Goal: Transaction & Acquisition: Purchase product/service

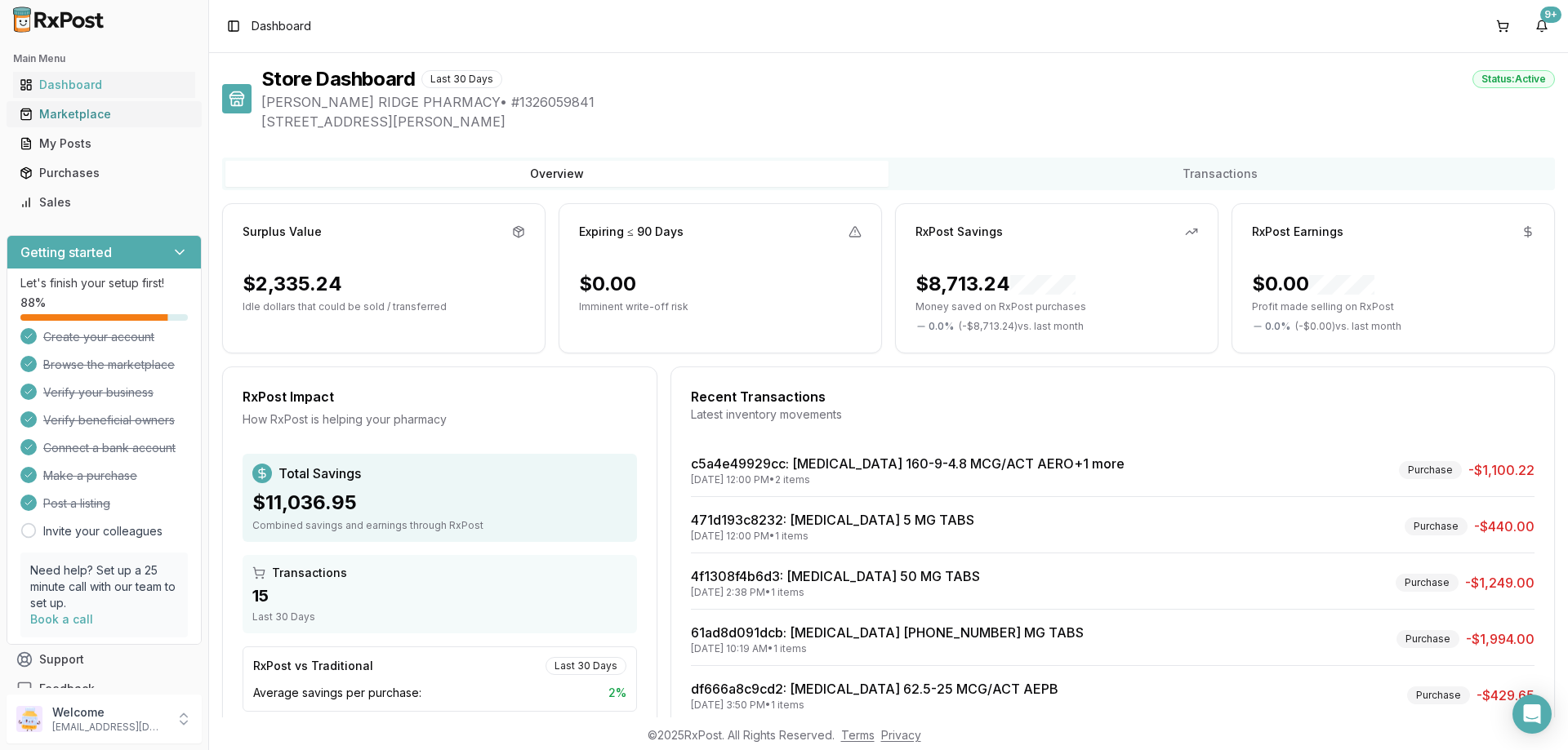
click at [73, 115] on div "Marketplace" at bounding box center [104, 115] width 169 height 17
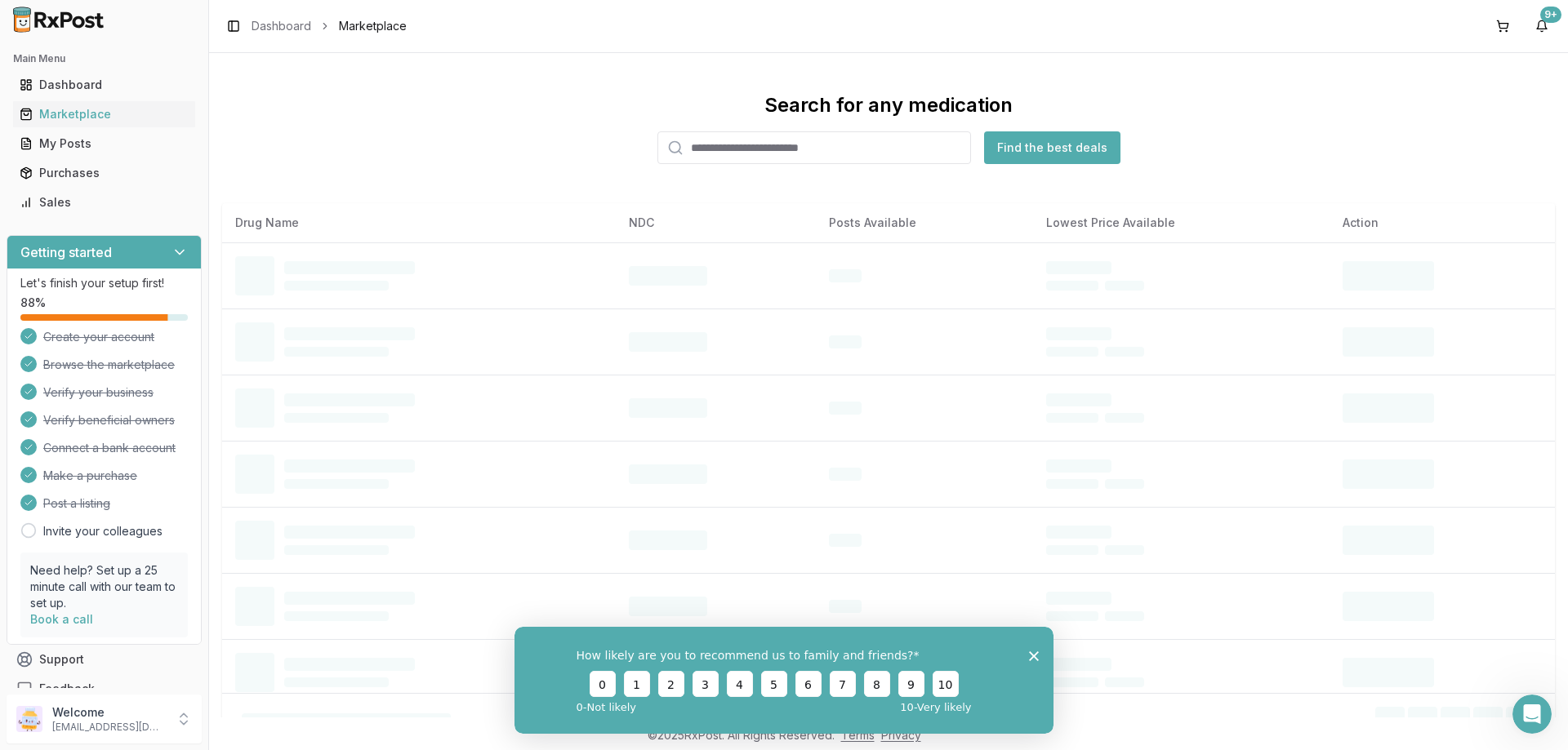
click at [736, 144] on input "search" at bounding box center [813, 147] width 313 height 32
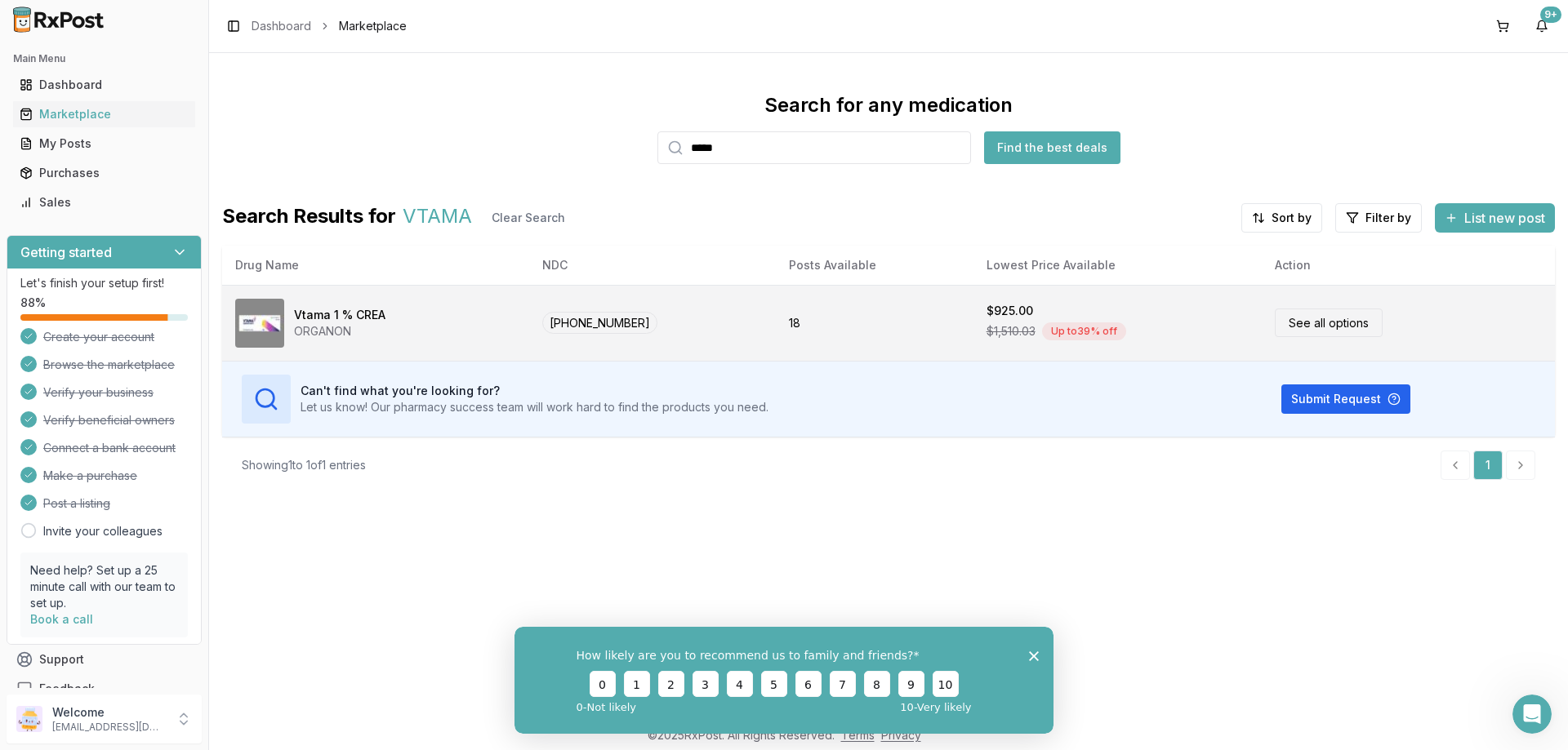
type input "*****"
click at [1327, 327] on link "See all options" at bounding box center [1329, 323] width 108 height 28
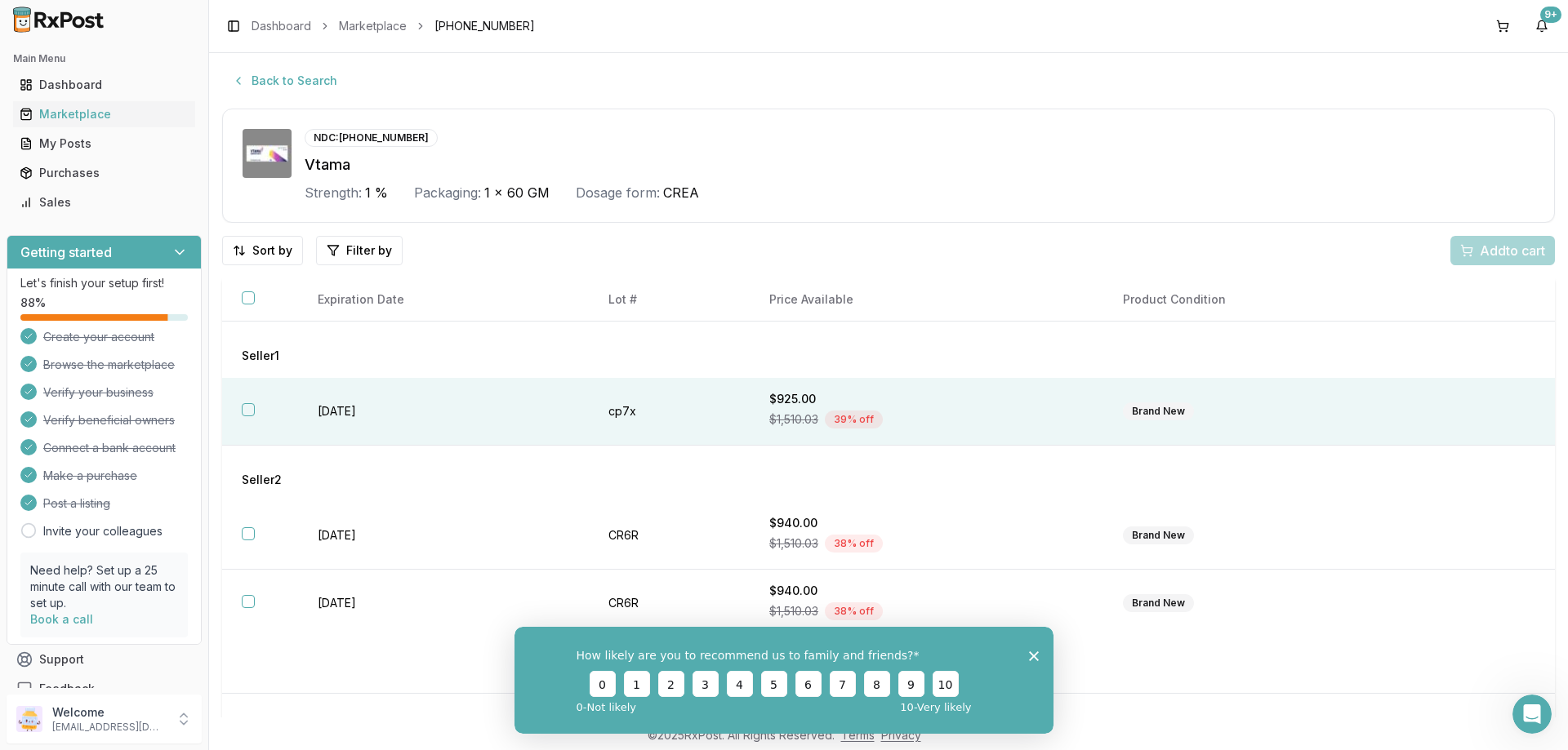
click at [250, 410] on button "button" at bounding box center [248, 410] width 13 height 13
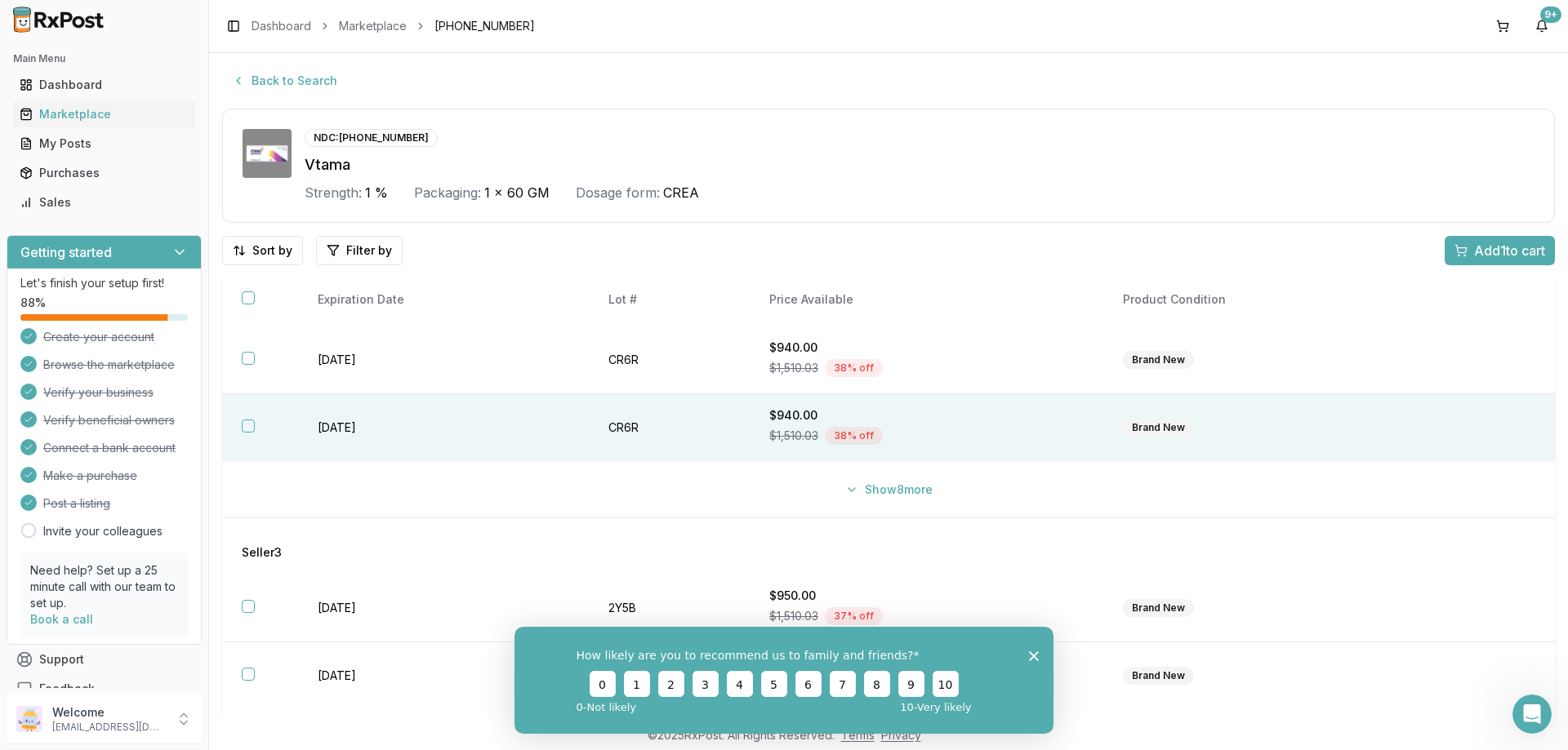
scroll to position [105, 0]
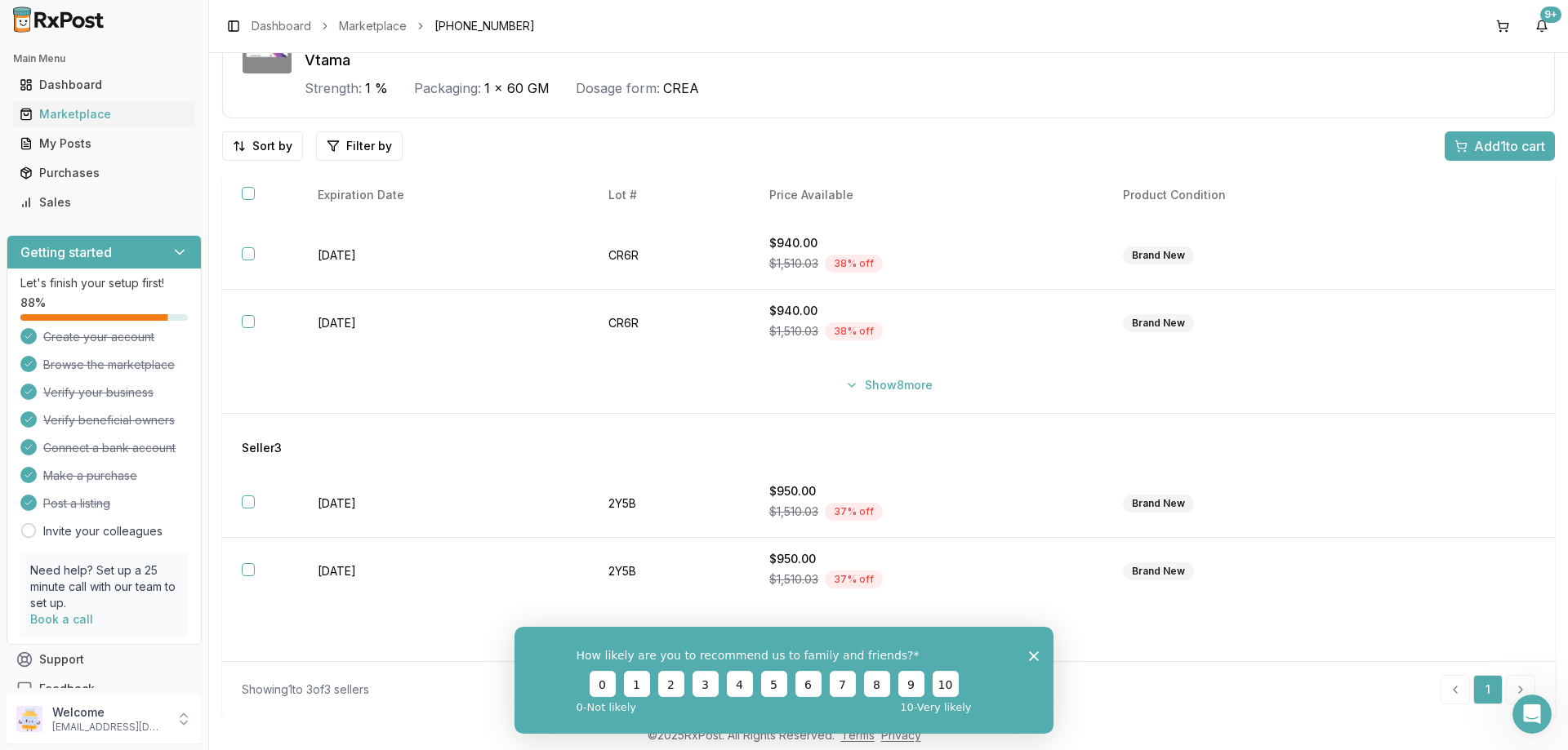
click at [1494, 141] on span "Add 1 to cart" at bounding box center [1510, 146] width 71 height 20
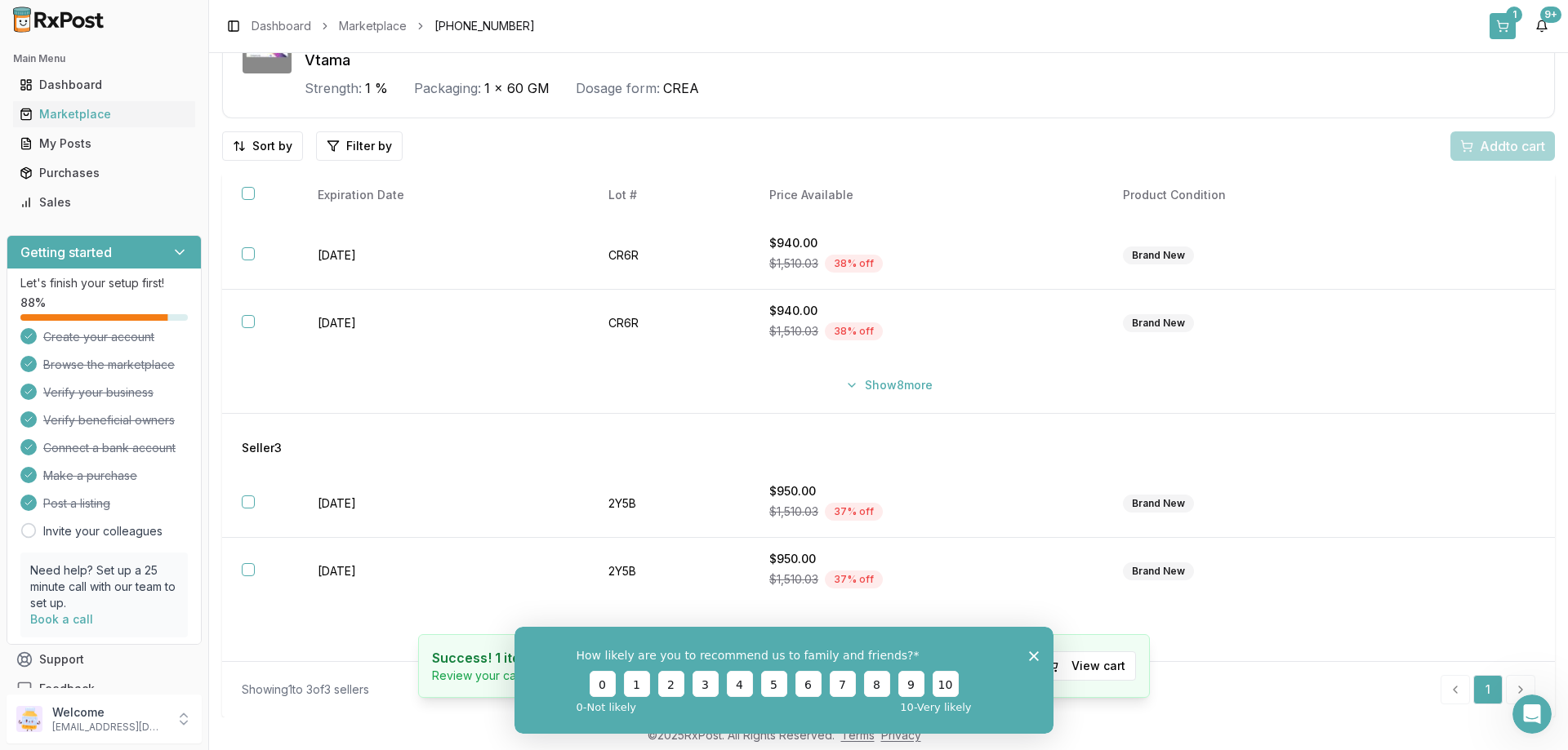
click at [1502, 19] on button "1" at bounding box center [1502, 26] width 26 height 26
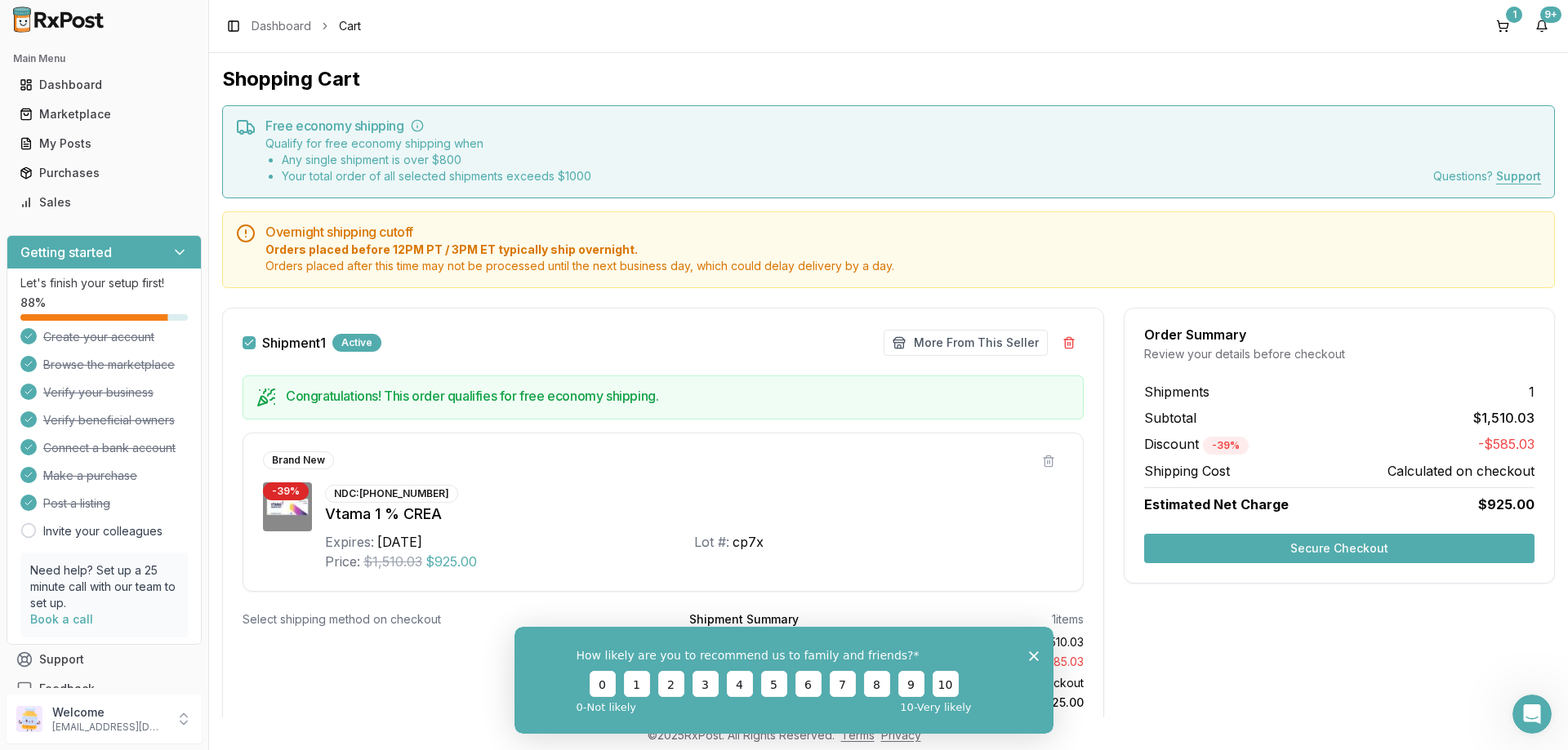
scroll to position [60, 0]
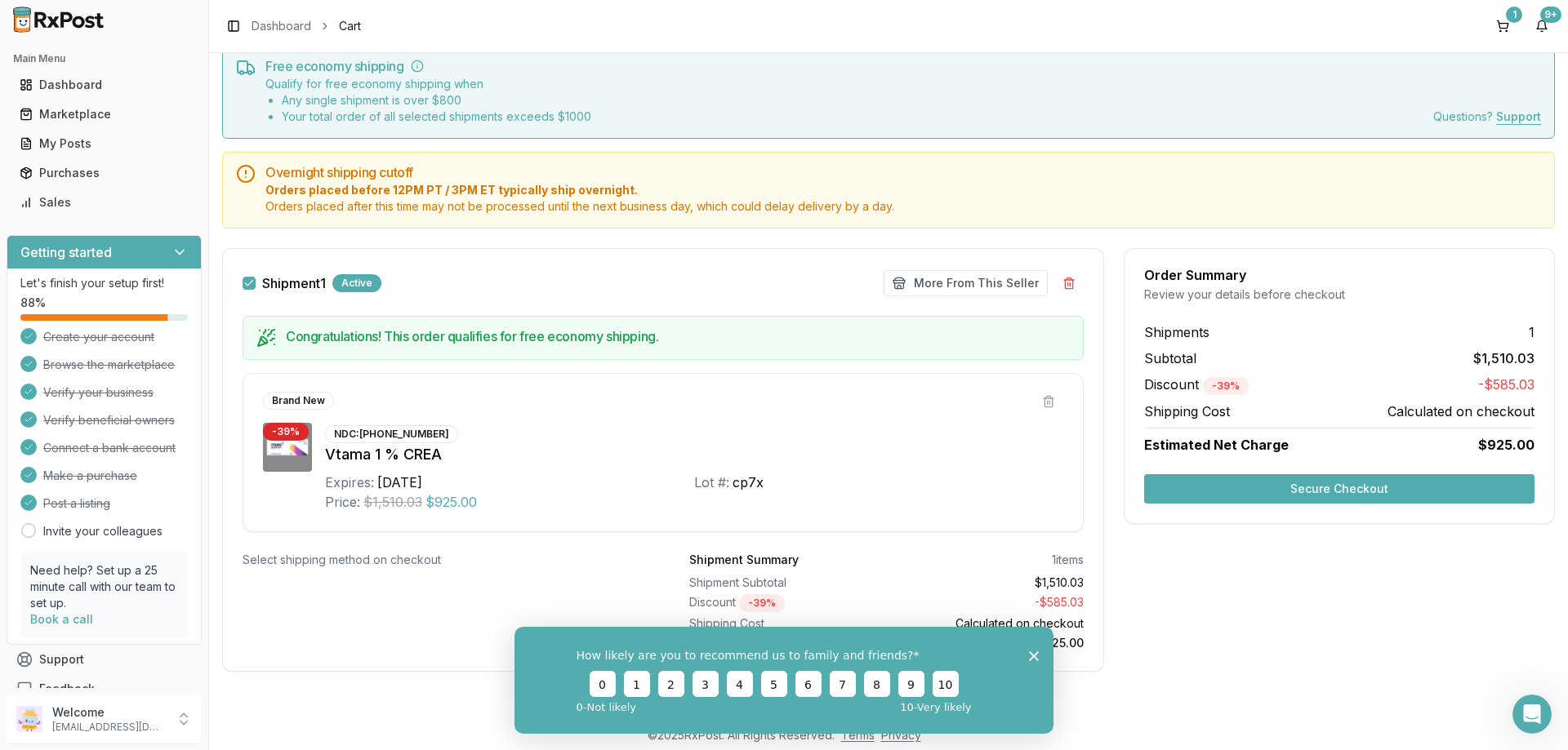
click at [1280, 476] on button "Secure Checkout" at bounding box center [1339, 488] width 391 height 29
click at [1040, 649] on div "How likely are you to recommend us to family and friends? 0 1 2 3 4 5 6 7 8 9 1…" at bounding box center [784, 679] width 539 height 107
click at [1037, 654] on icon "Close survey" at bounding box center [1034, 655] width 10 height 10
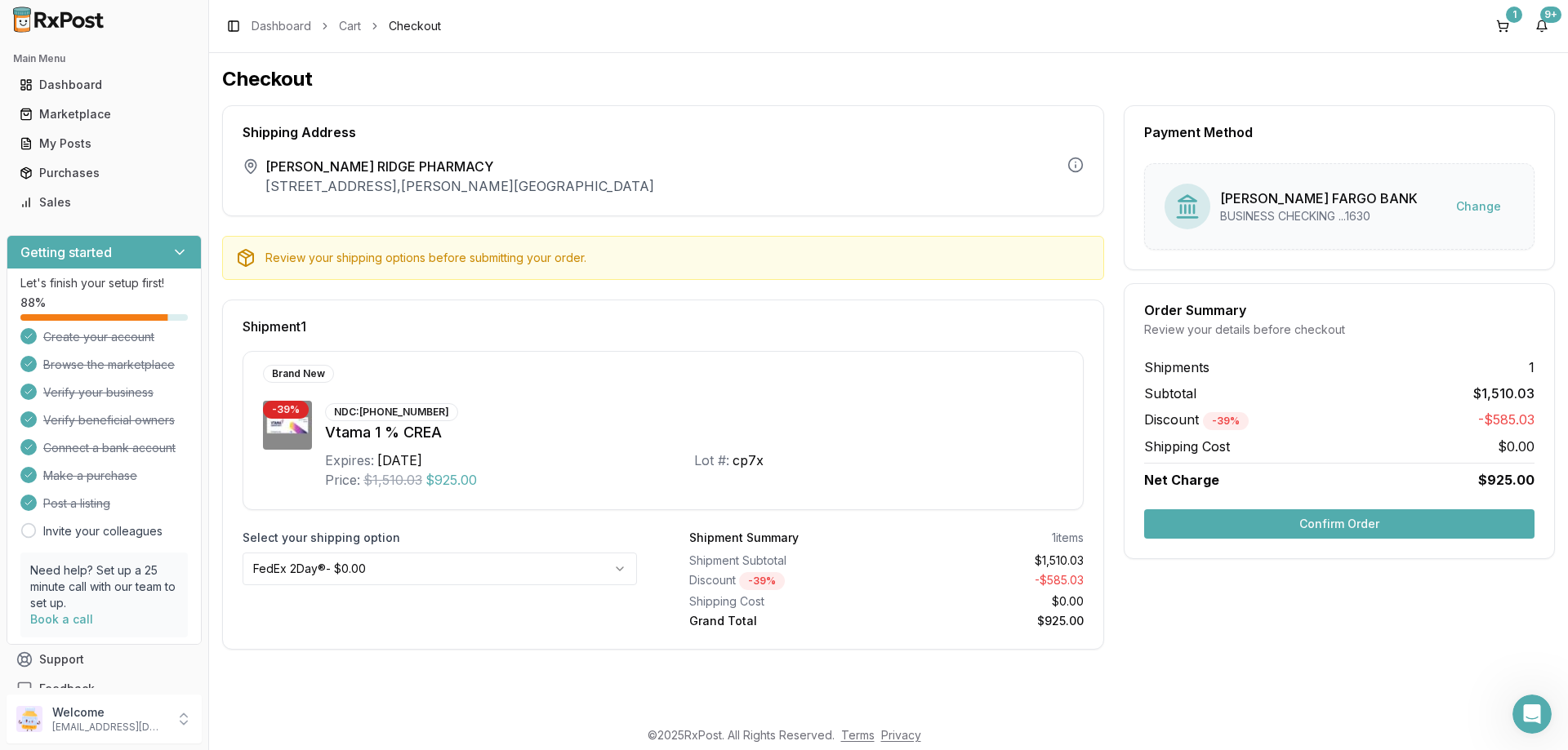
click at [494, 588] on div "Select your shipping option FedEx 2Day® - $0.00" at bounding box center [440, 580] width 395 height 100
click at [501, 572] on html "Main Menu Dashboard Marketplace My Posts Purchases Sales Getting started Let's …" at bounding box center [784, 375] width 1568 height 750
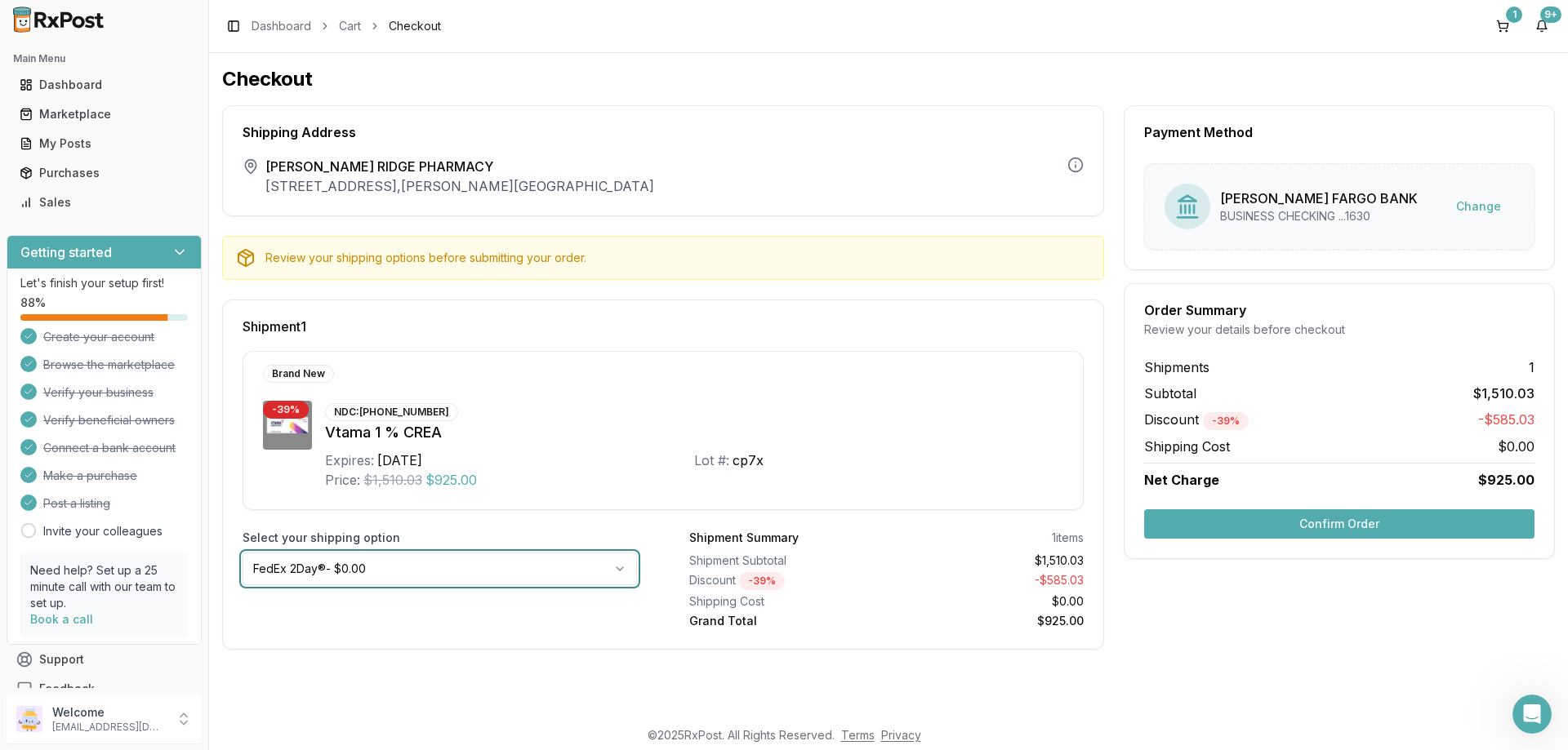
click at [515, 471] on html "Main Menu Dashboard Marketplace My Posts Purchases Sales Getting started Let's …" at bounding box center [784, 375] width 1568 height 750
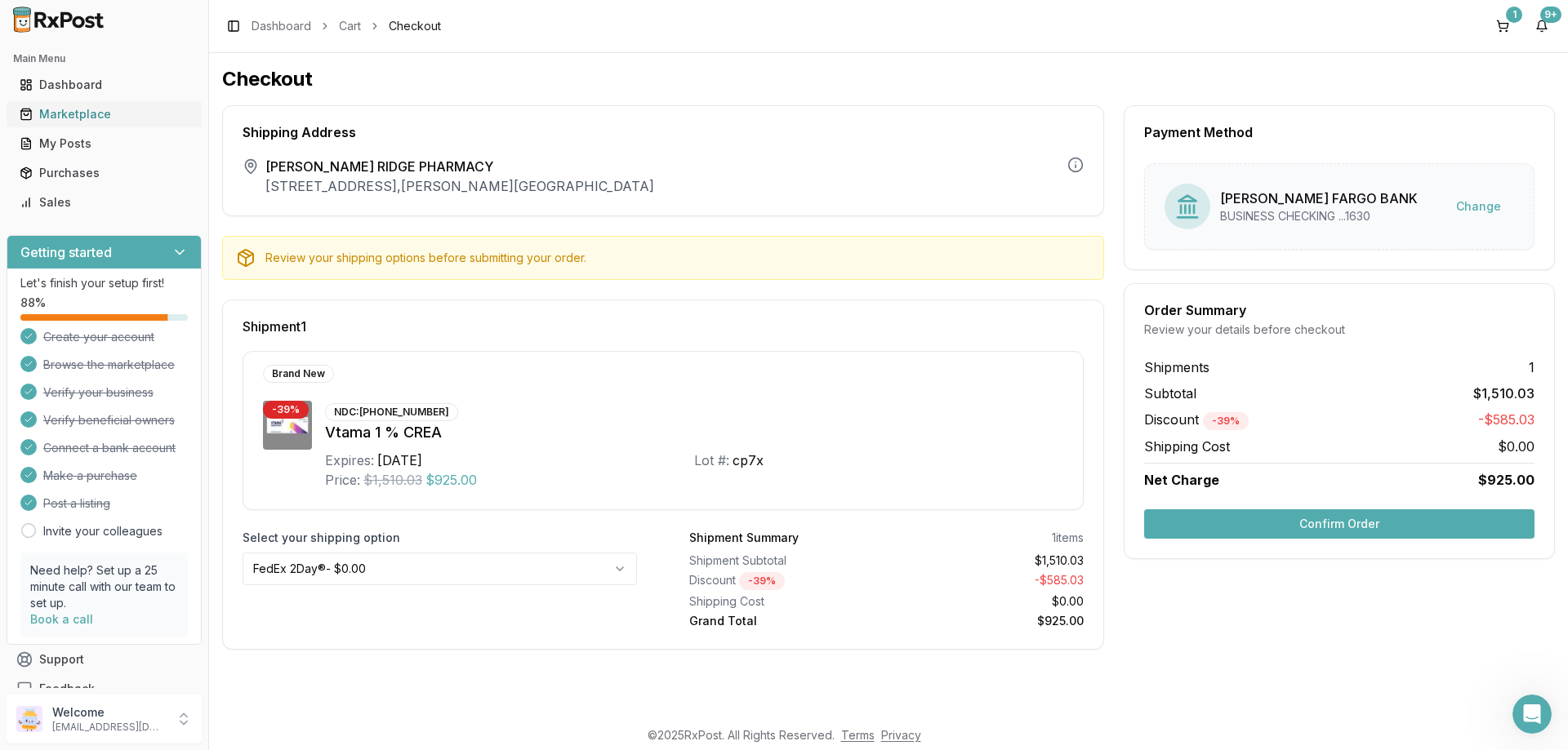
click at [87, 120] on div "Marketplace" at bounding box center [104, 115] width 169 height 17
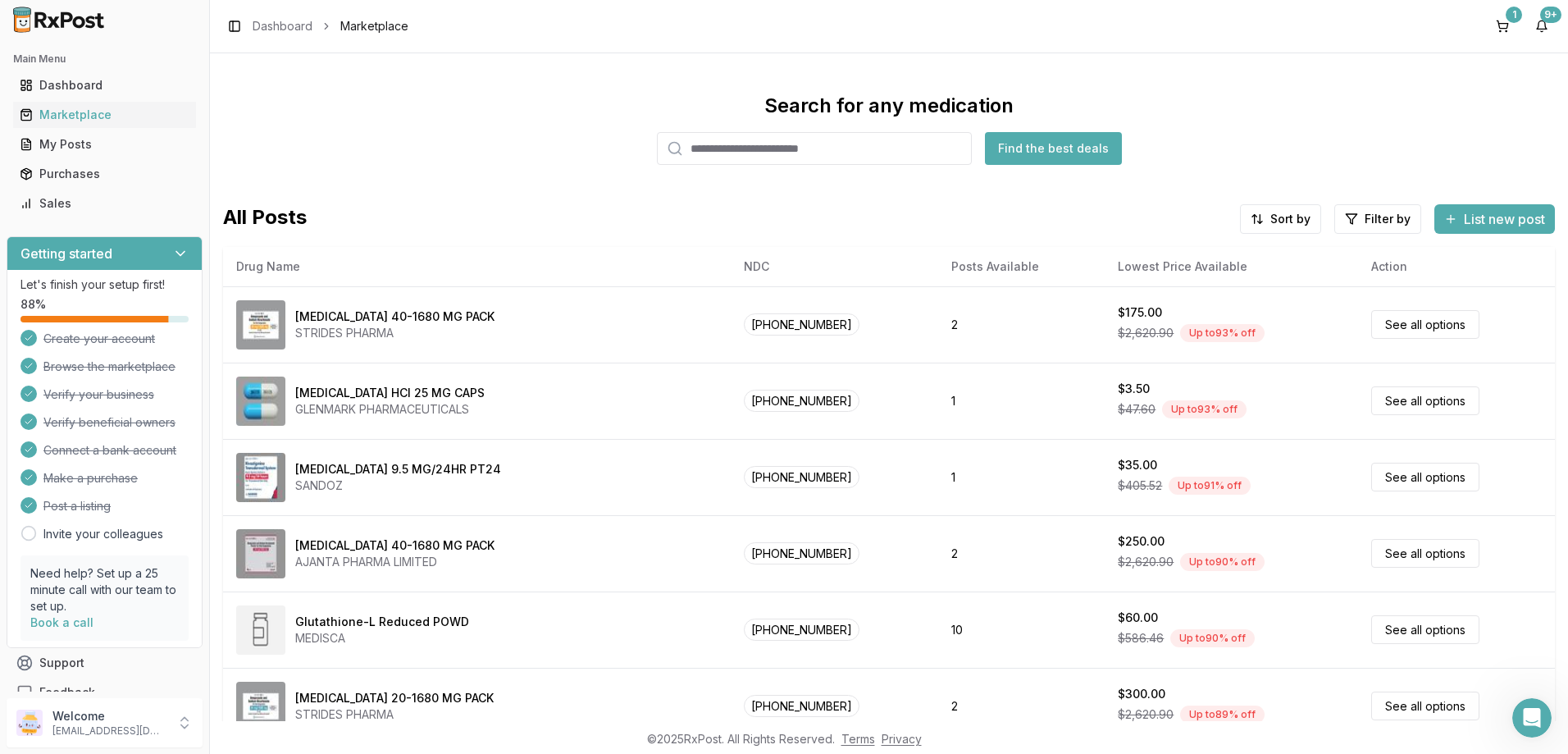
click at [812, 158] on input "search" at bounding box center [814, 148] width 315 height 33
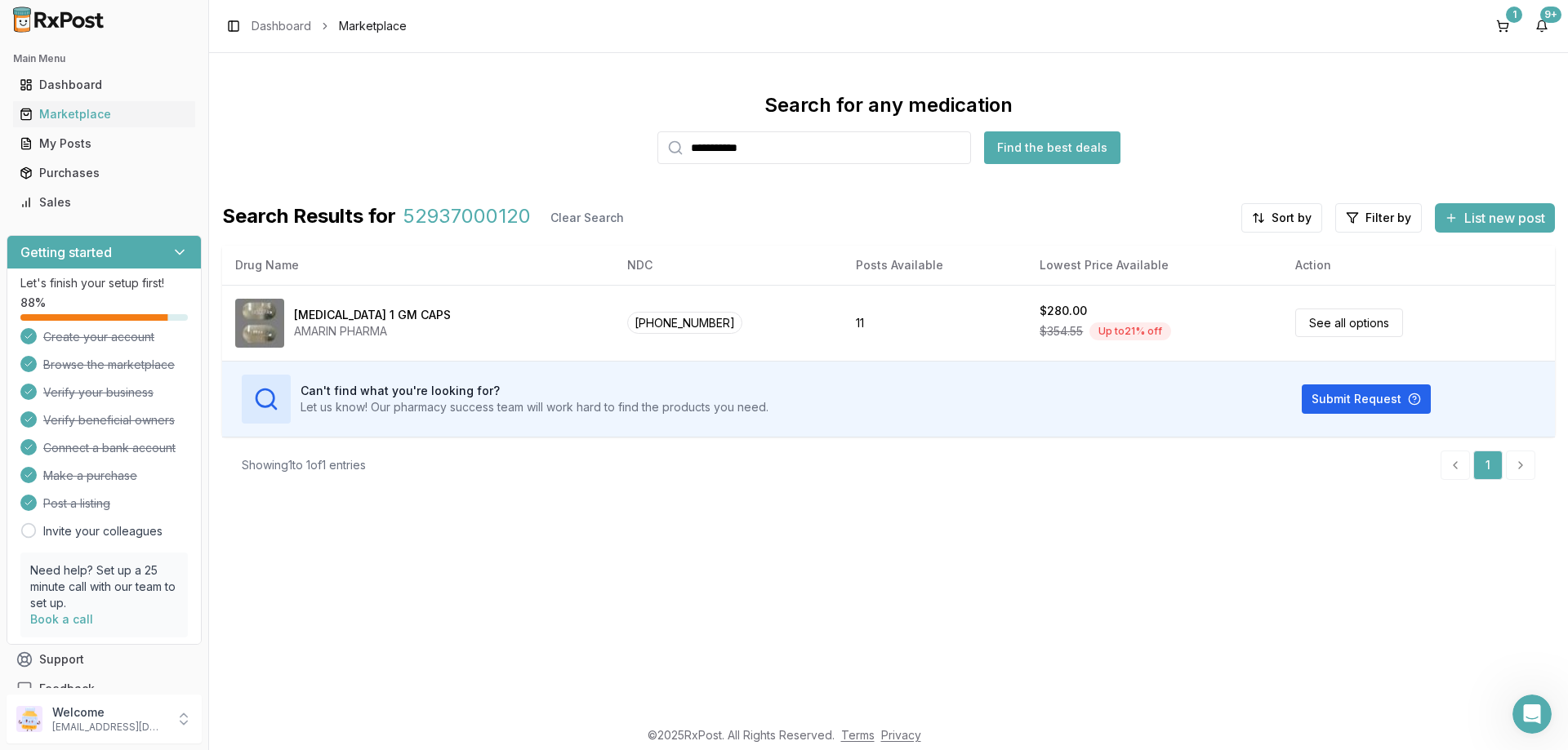
type input "**********"
click at [602, 547] on div "**********" at bounding box center [888, 385] width 1359 height 664
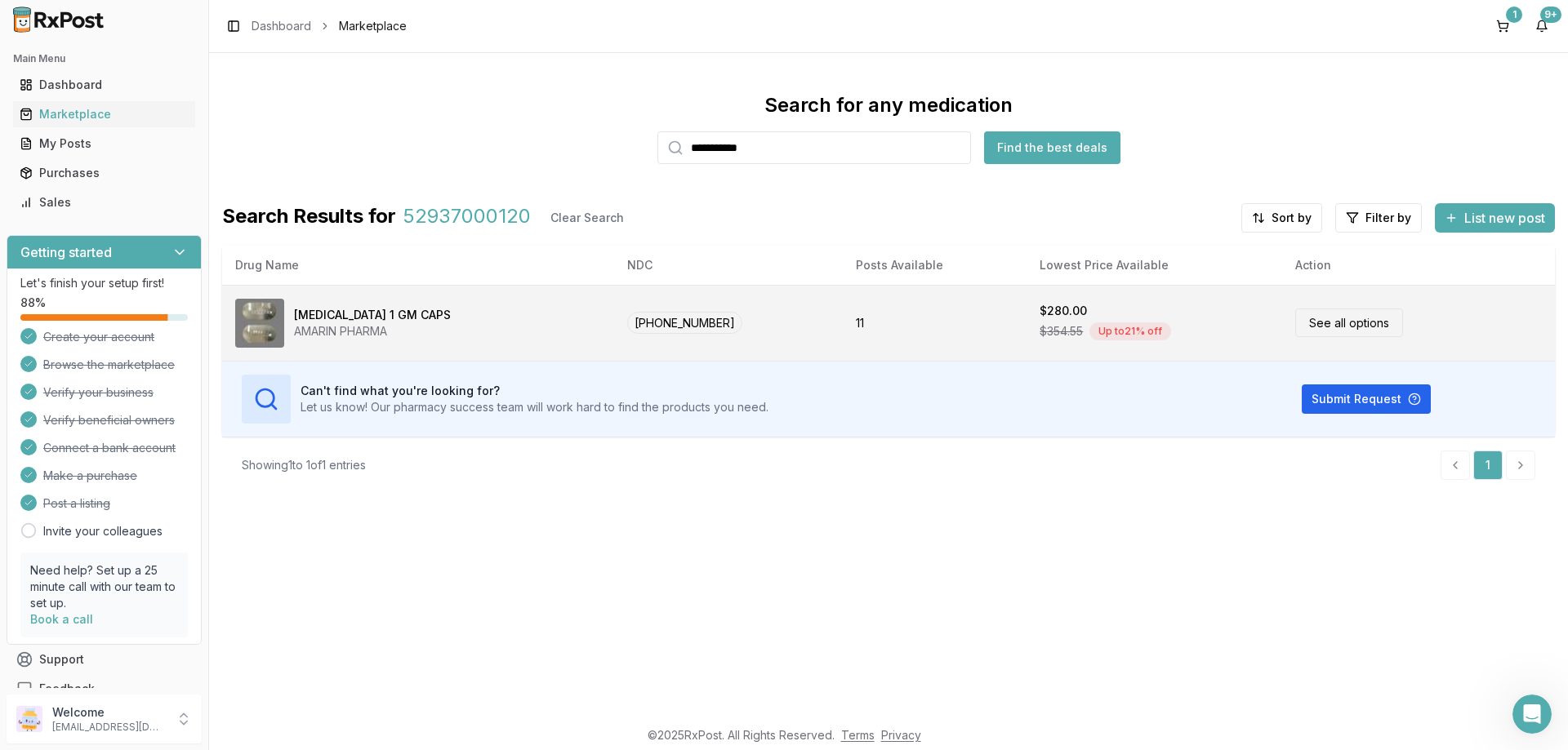
click at [367, 329] on div "AMARIN PHARMA" at bounding box center [372, 331] width 157 height 17
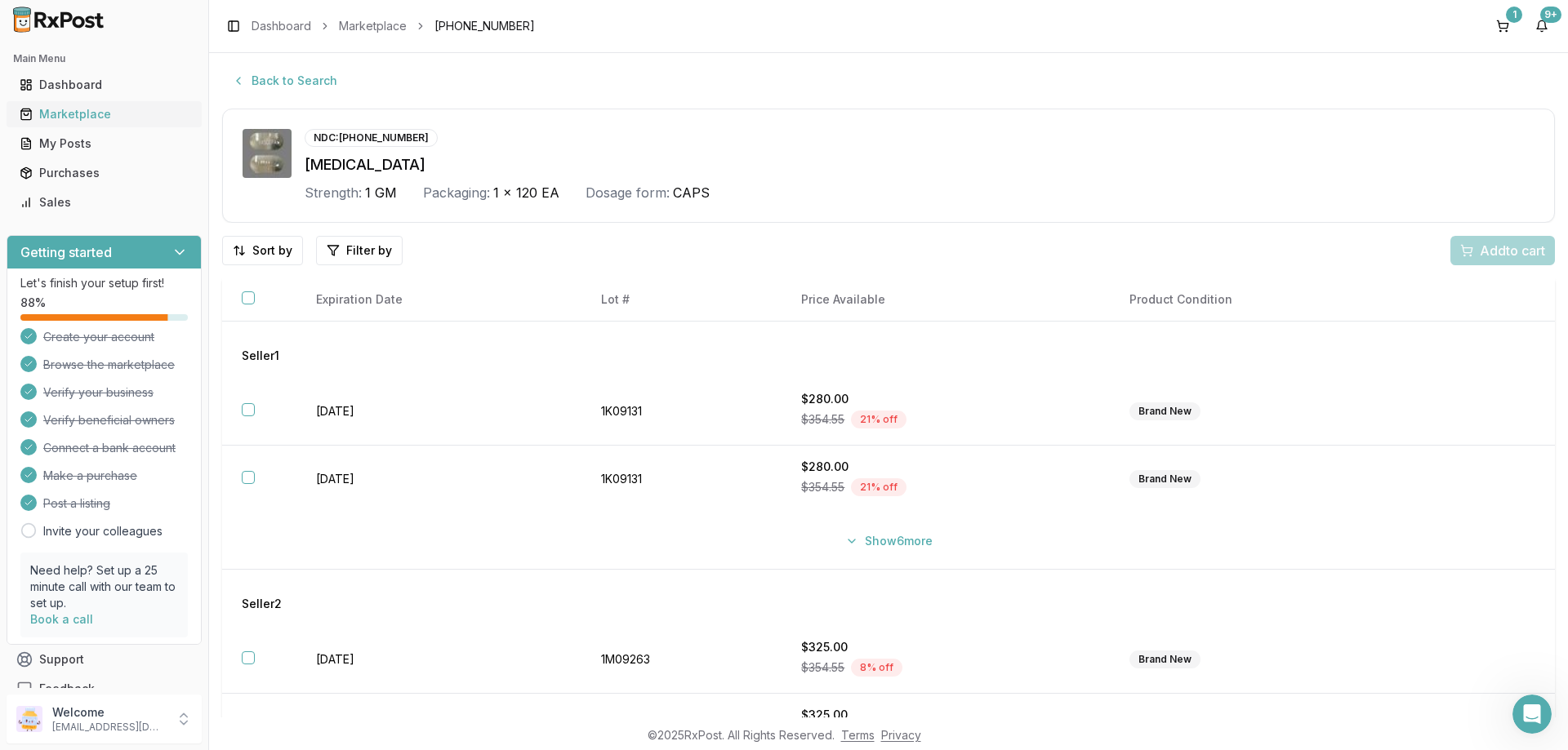
click at [71, 120] on div "Marketplace" at bounding box center [104, 115] width 169 height 17
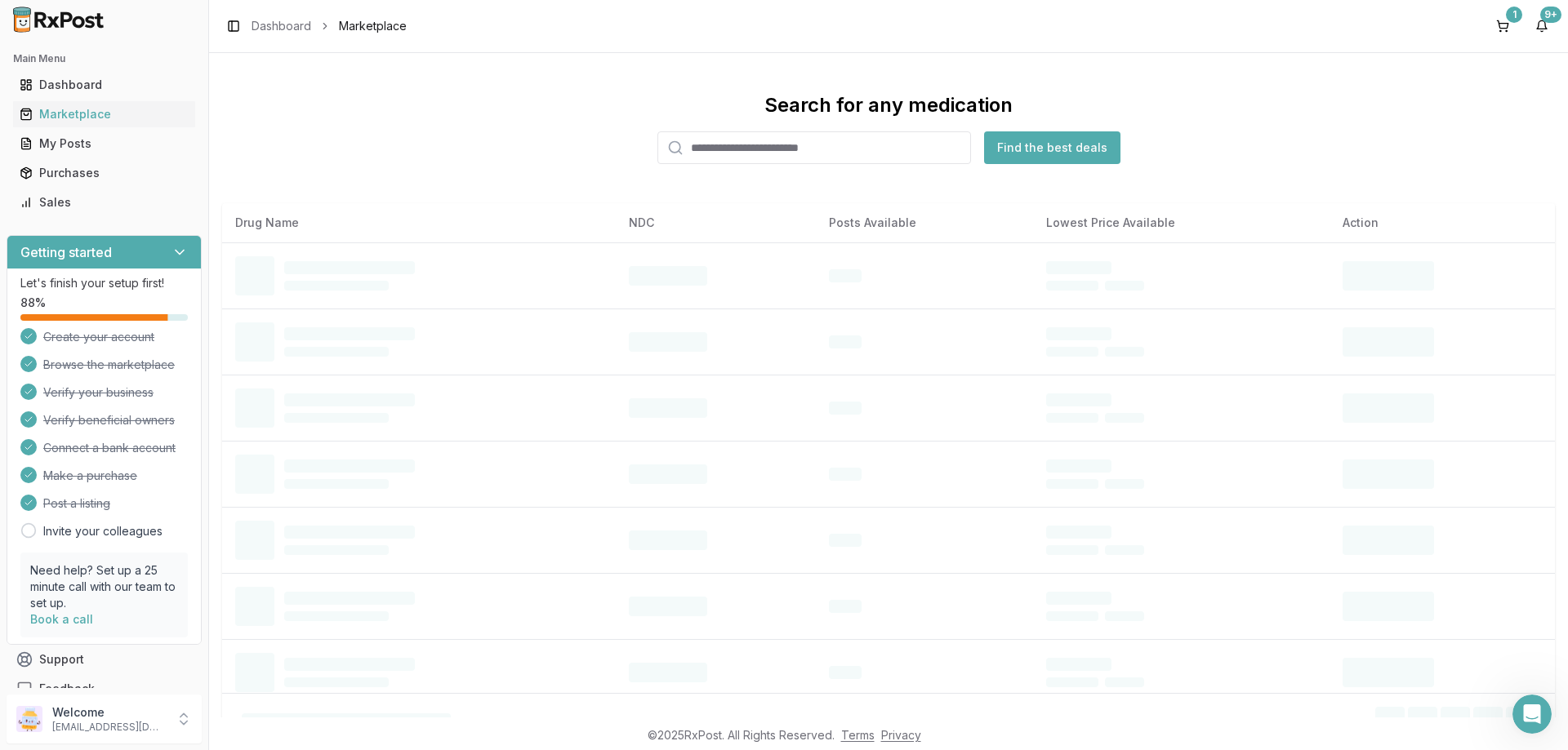
click at [780, 143] on input "search" at bounding box center [813, 147] width 313 height 32
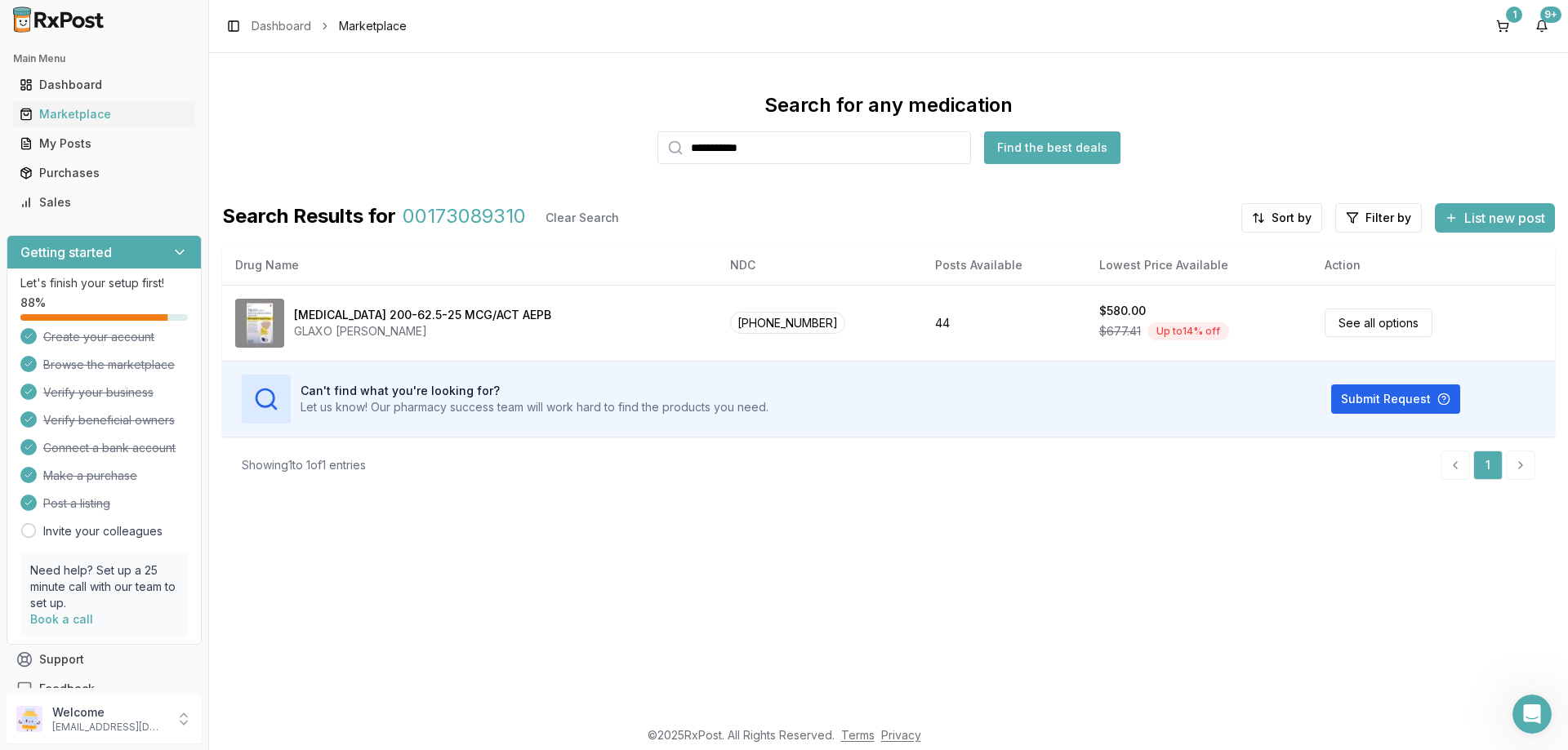
type input "**********"
click at [930, 699] on div "**********" at bounding box center [888, 385] width 1359 height 664
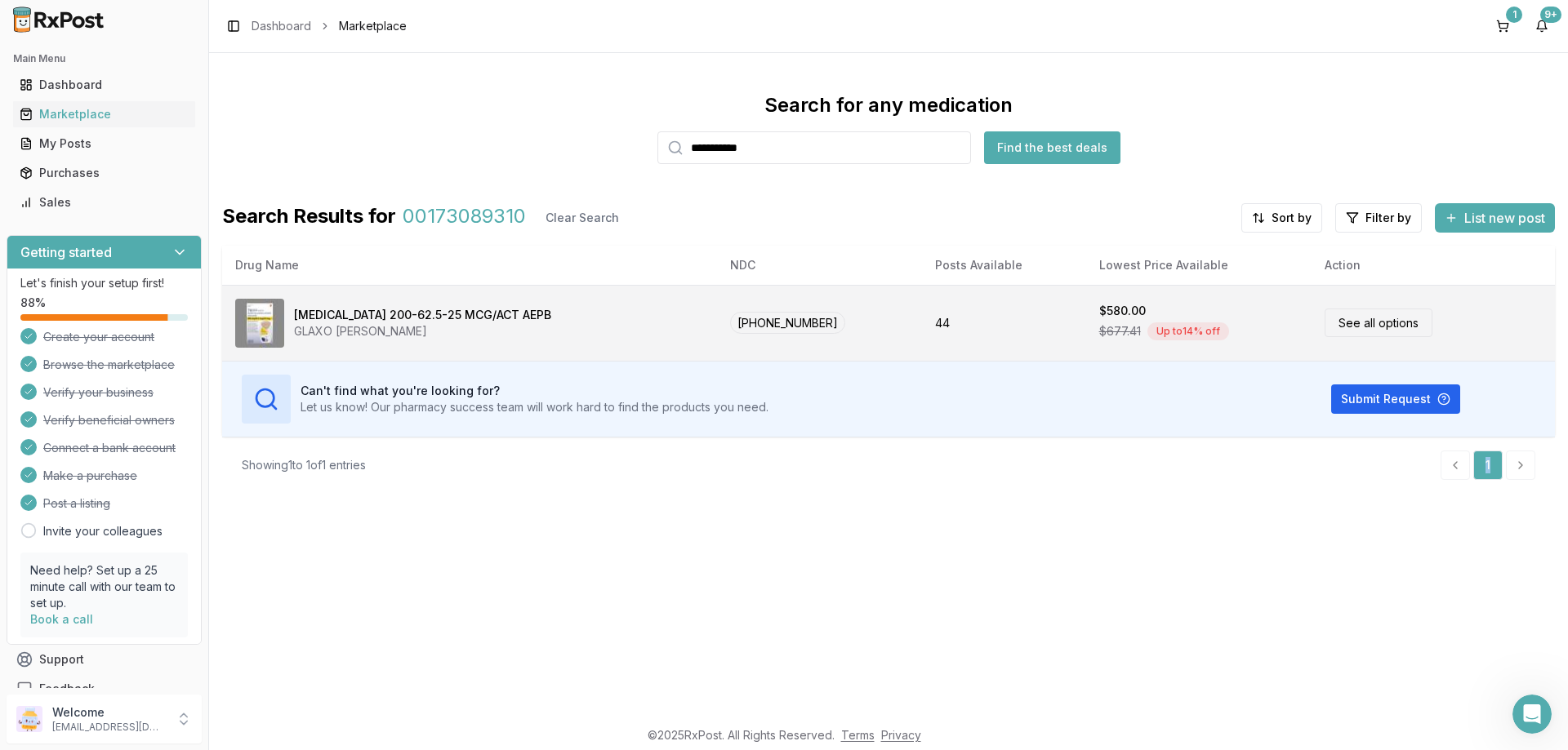
click at [1364, 328] on link "See all options" at bounding box center [1379, 323] width 108 height 28
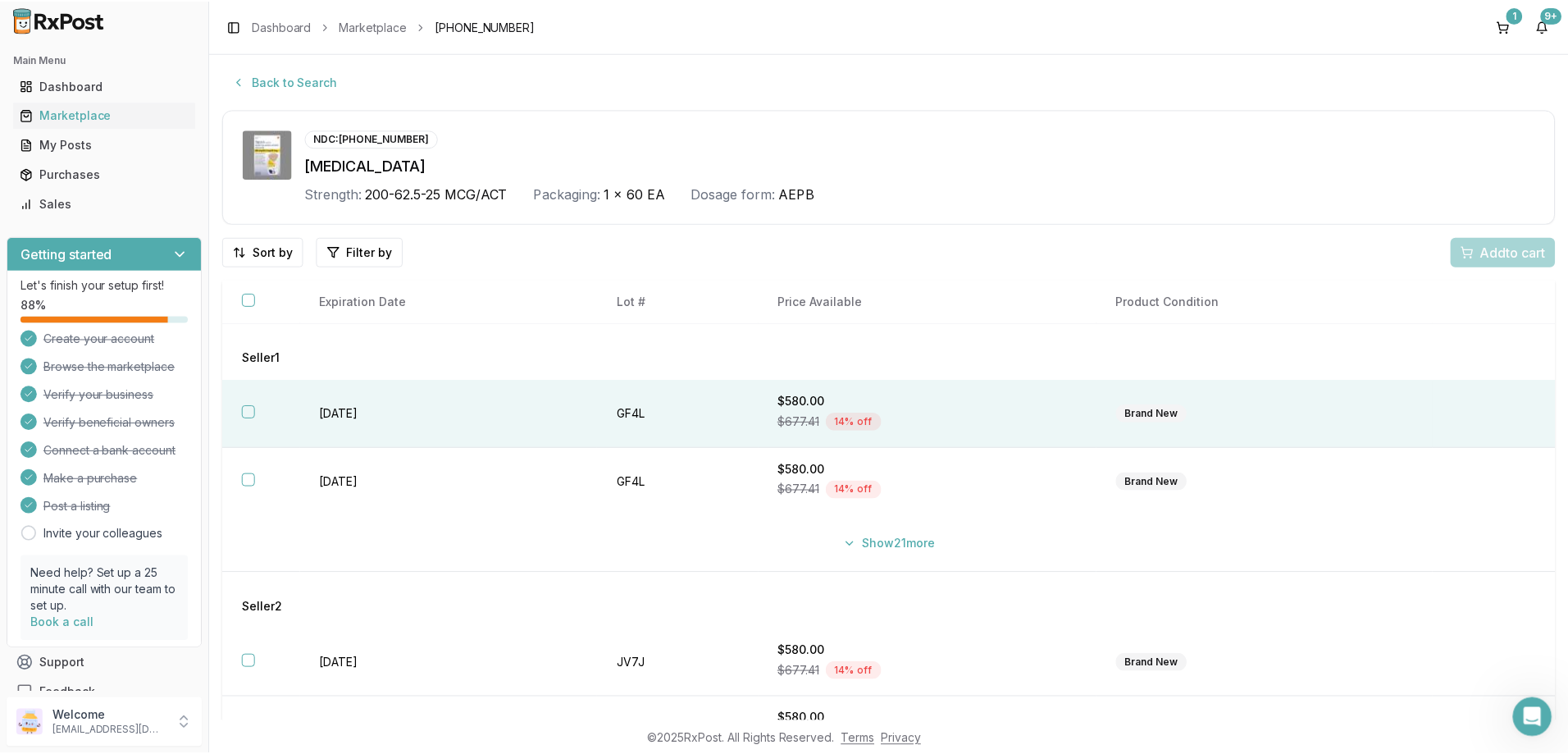
scroll to position [52, 0]
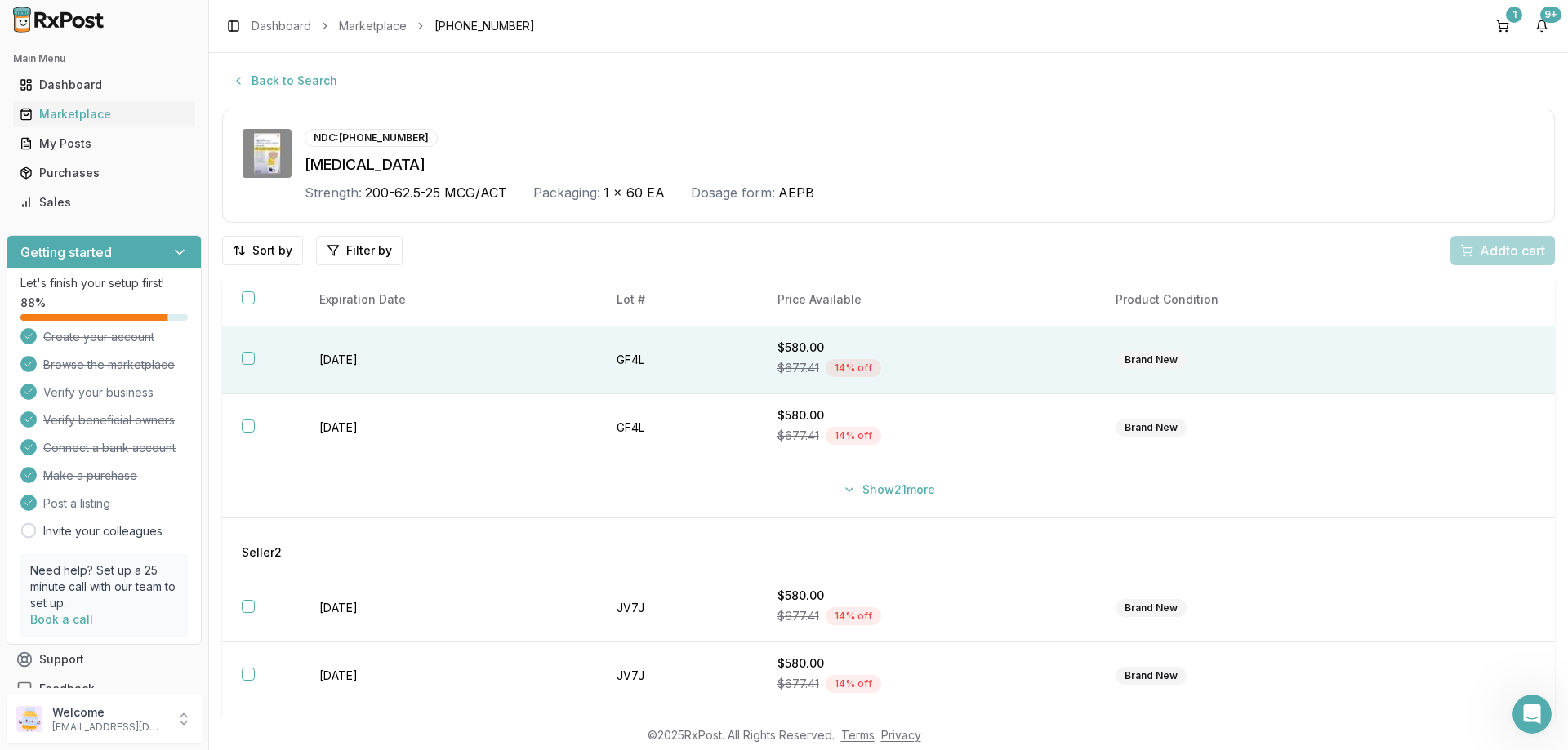
click at [242, 361] on button "button" at bounding box center [248, 359] width 13 height 13
click at [1481, 252] on span "Add 1 to cart" at bounding box center [1510, 251] width 71 height 20
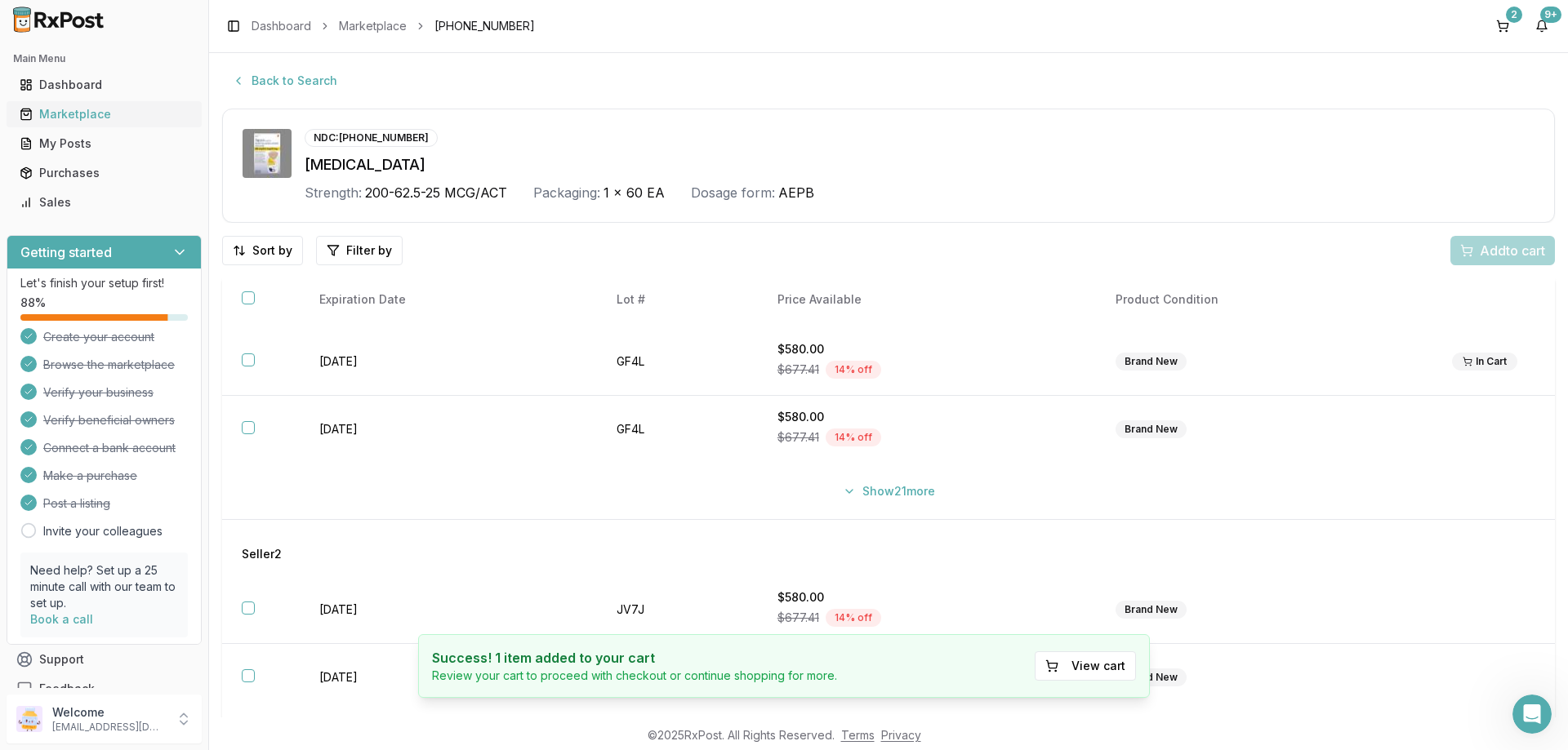
click at [68, 119] on div "Marketplace" at bounding box center [104, 115] width 169 height 17
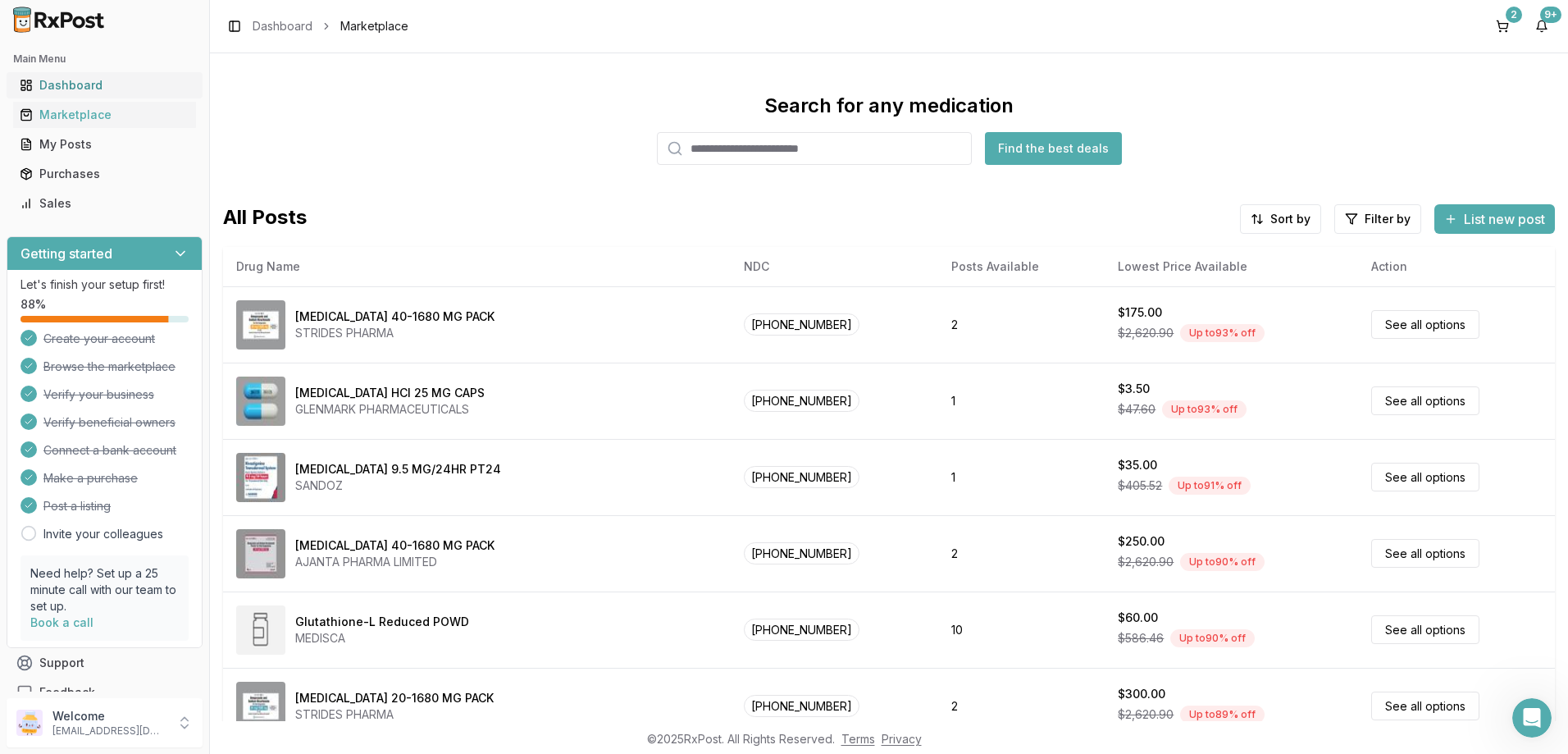
click at [64, 83] on div "Dashboard" at bounding box center [104, 85] width 169 height 17
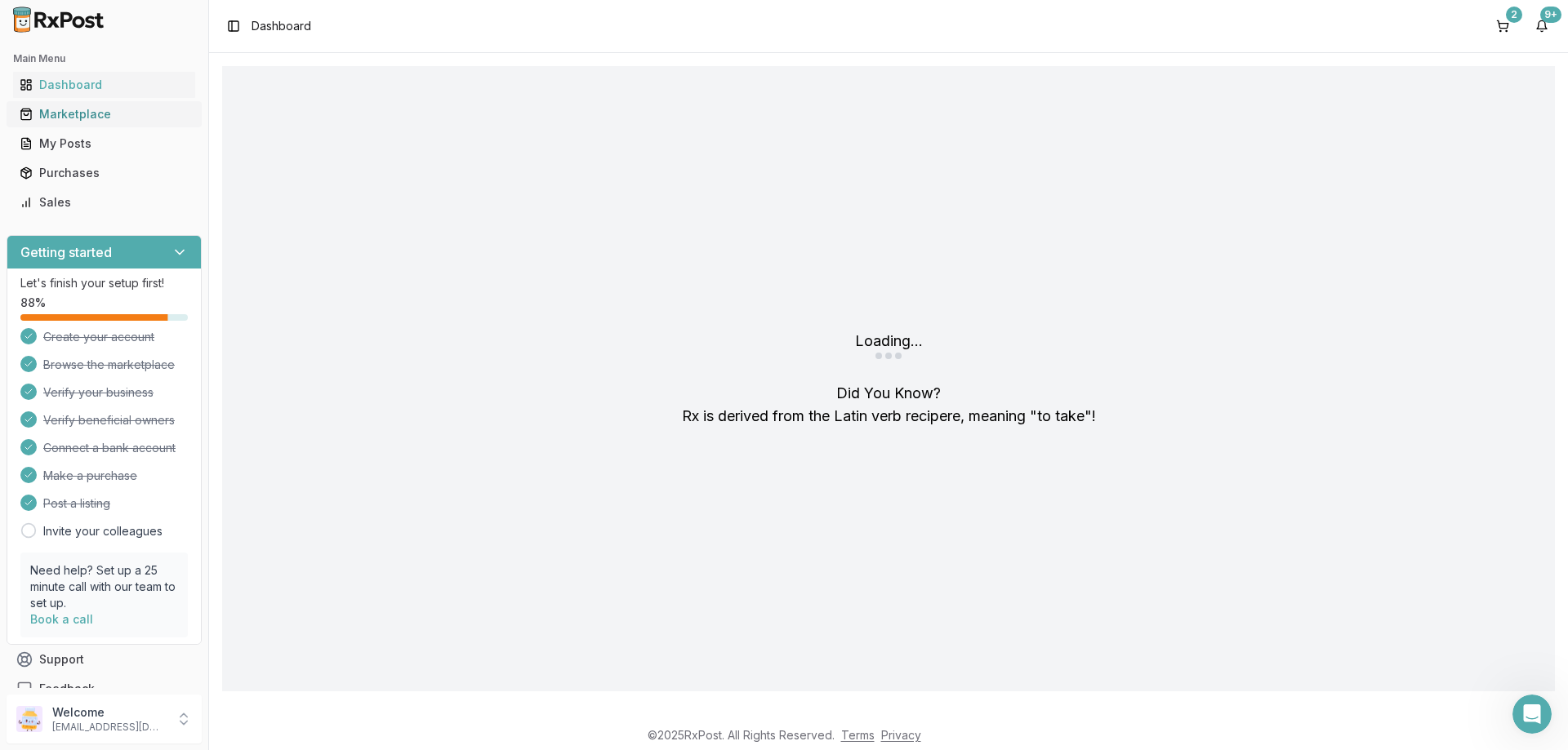
click at [71, 125] on link "Marketplace" at bounding box center [104, 114] width 182 height 29
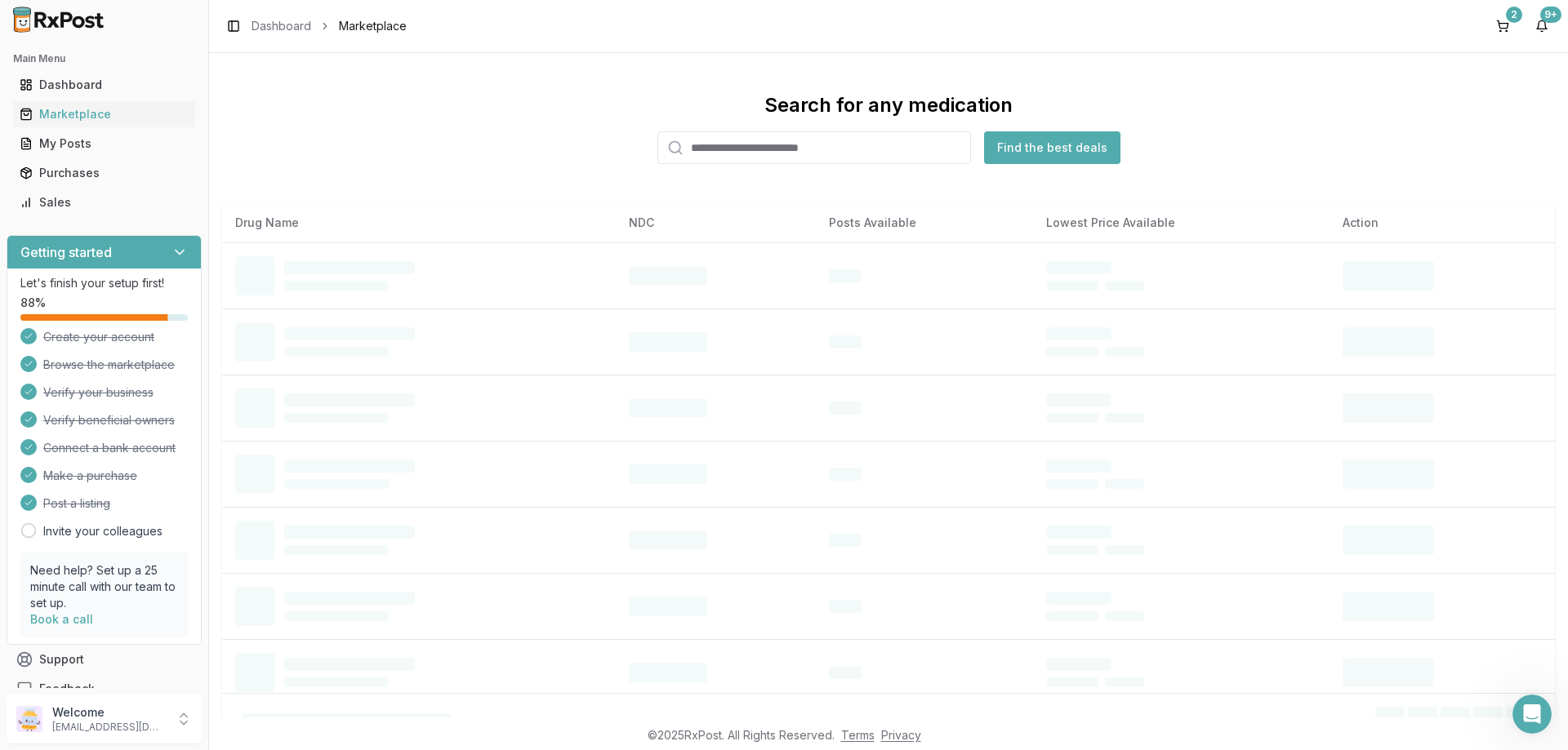
click at [737, 148] on input "search" at bounding box center [813, 147] width 313 height 32
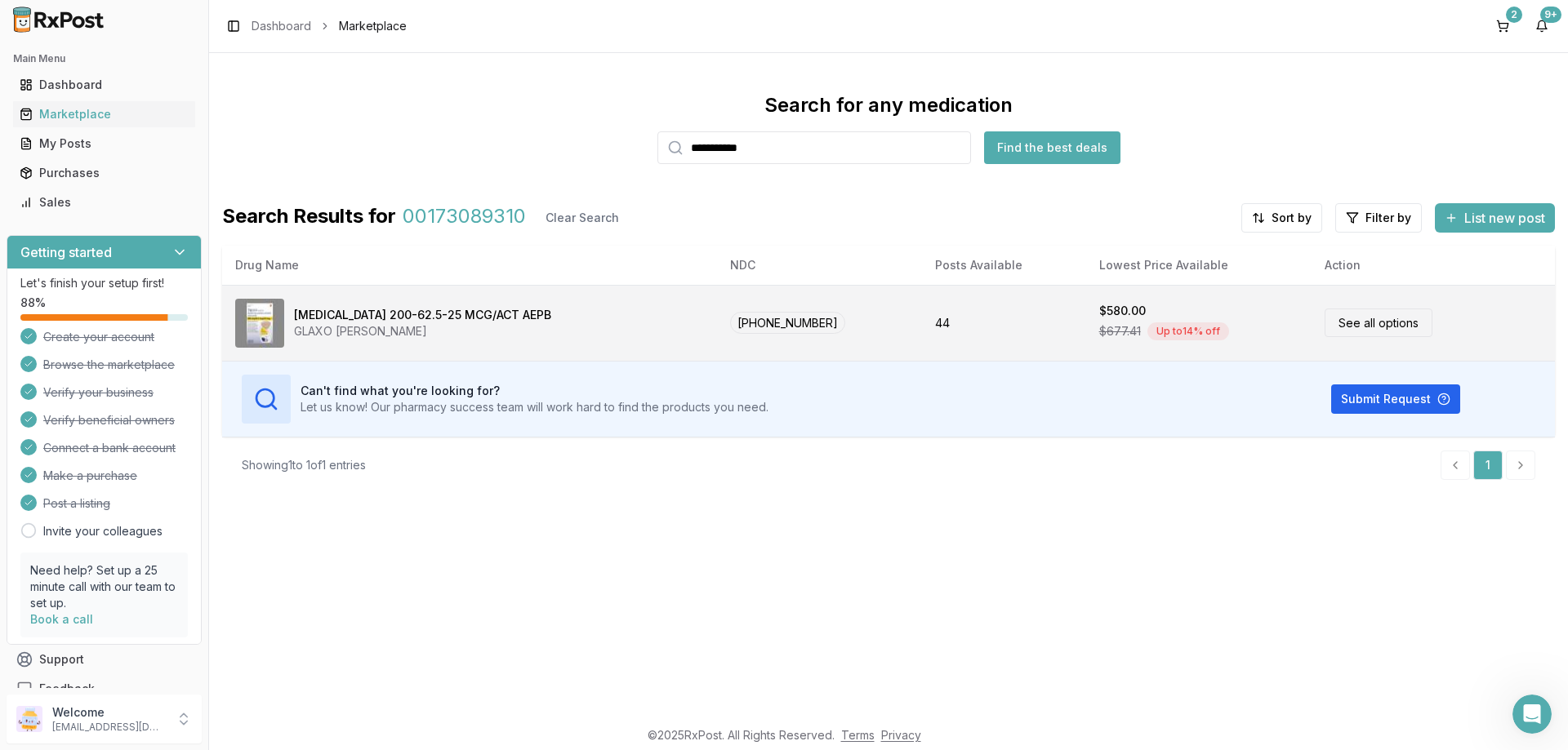
type input "**********"
click at [1385, 330] on link "See all options" at bounding box center [1379, 323] width 108 height 28
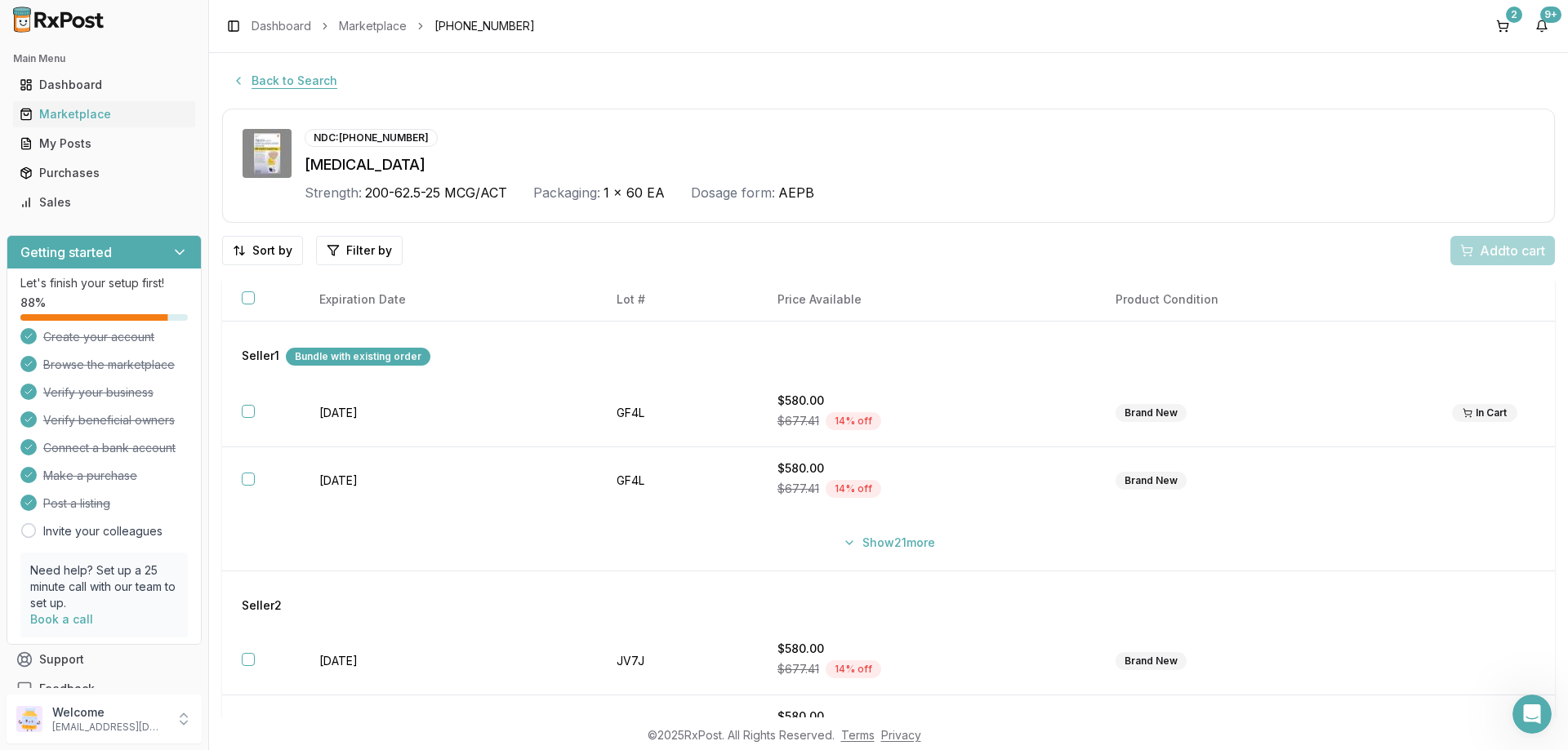
click at [270, 72] on button "Back to Search" at bounding box center [284, 81] width 125 height 29
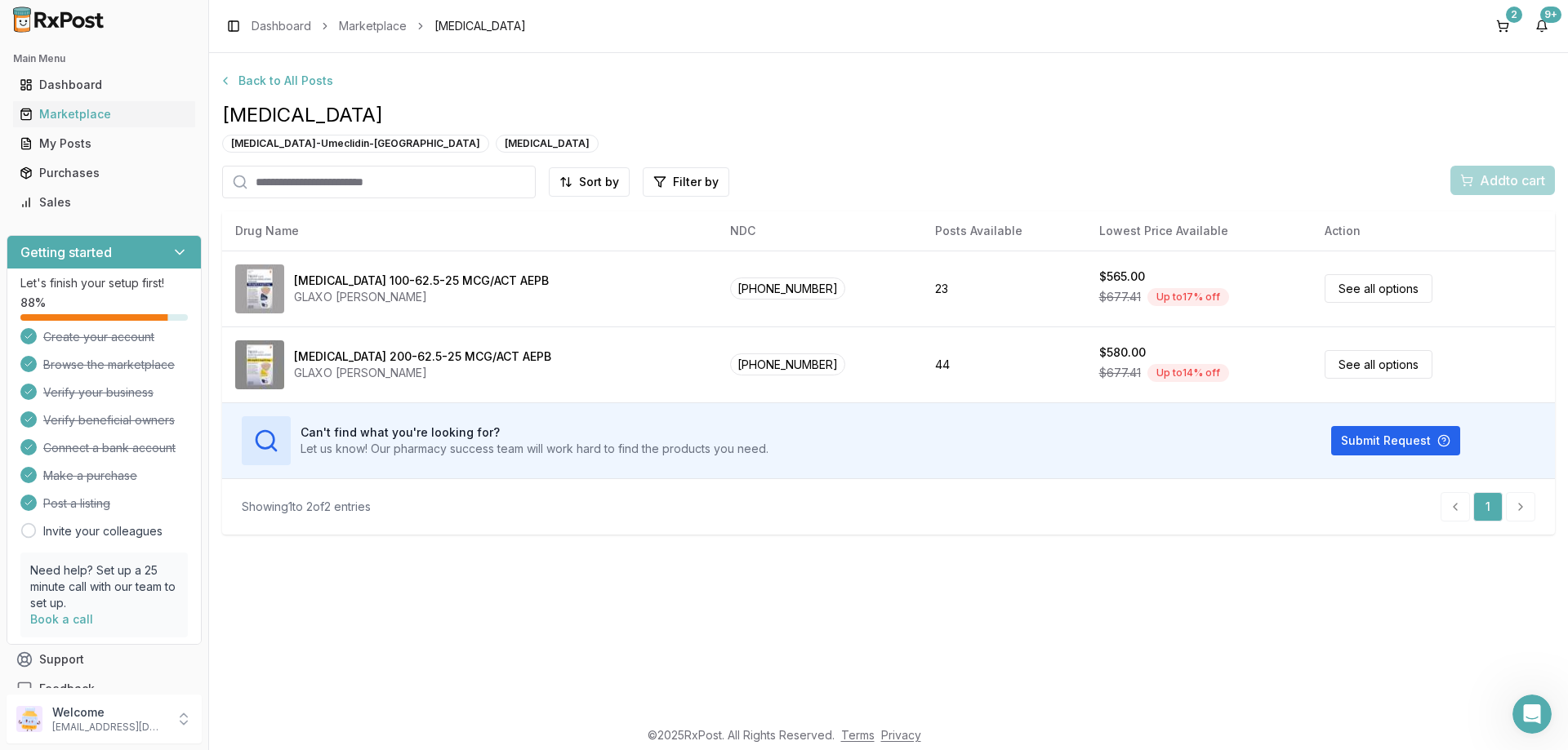
click at [355, 193] on input "search" at bounding box center [378, 182] width 313 height 32
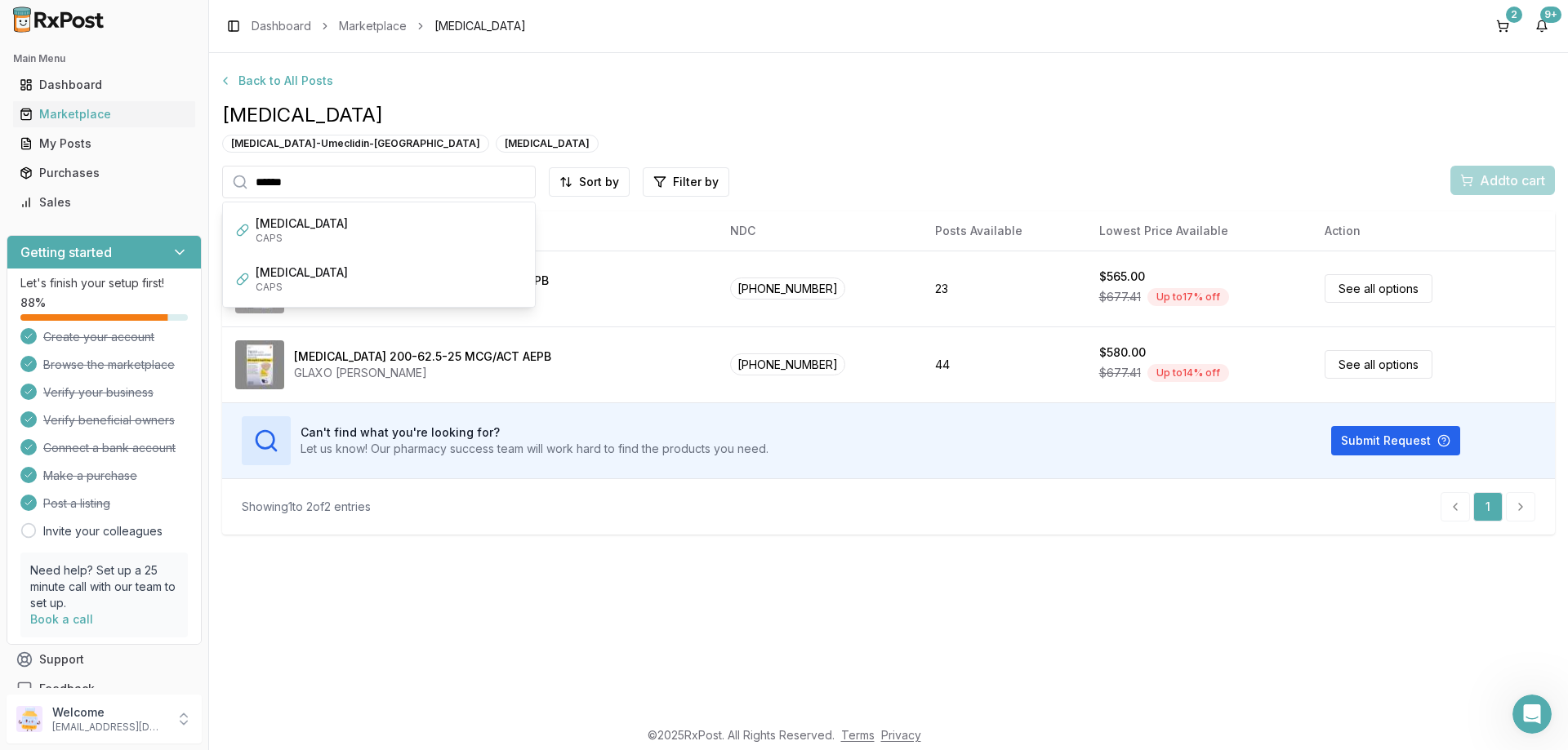
type input "*******"
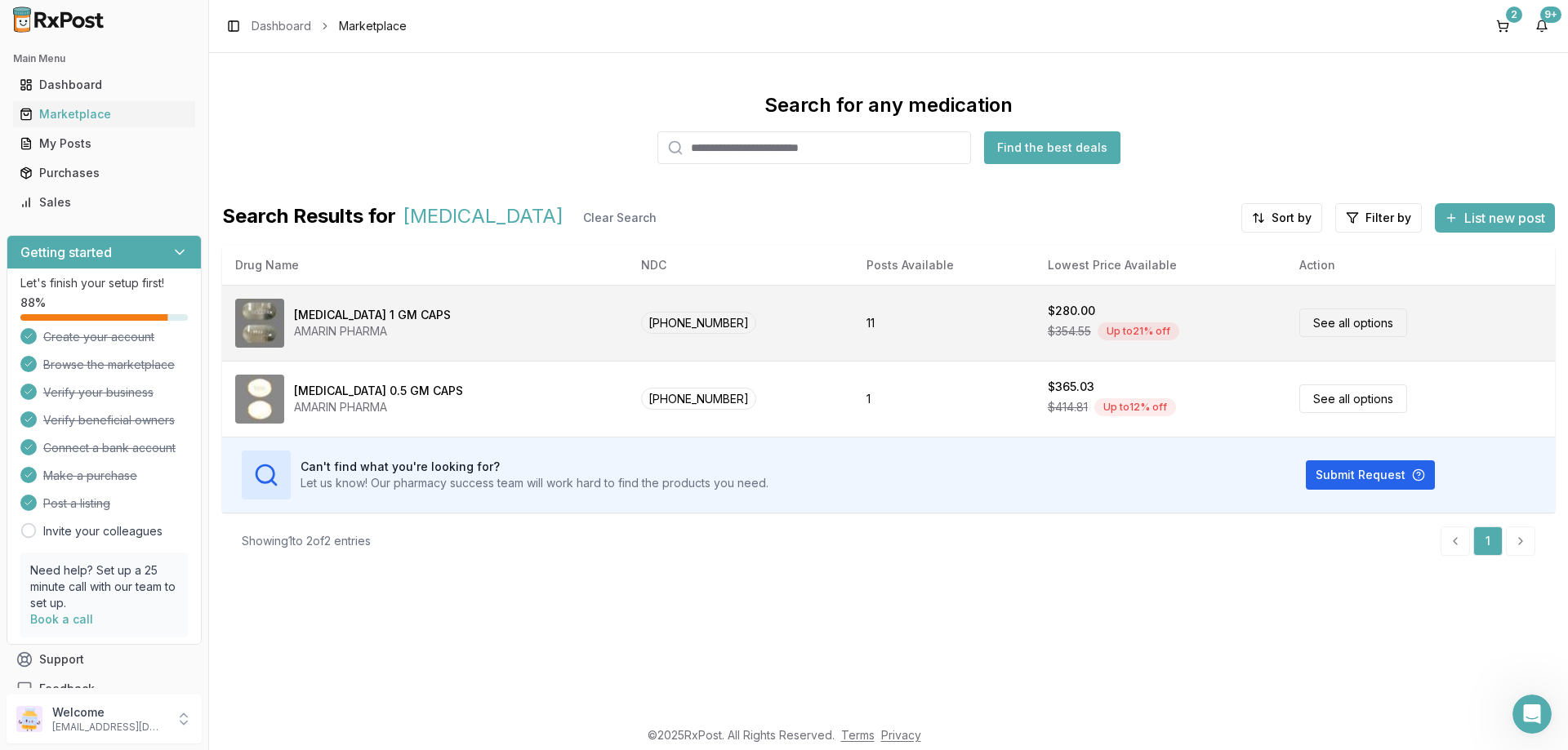
click at [1317, 325] on link "See all options" at bounding box center [1354, 323] width 108 height 28
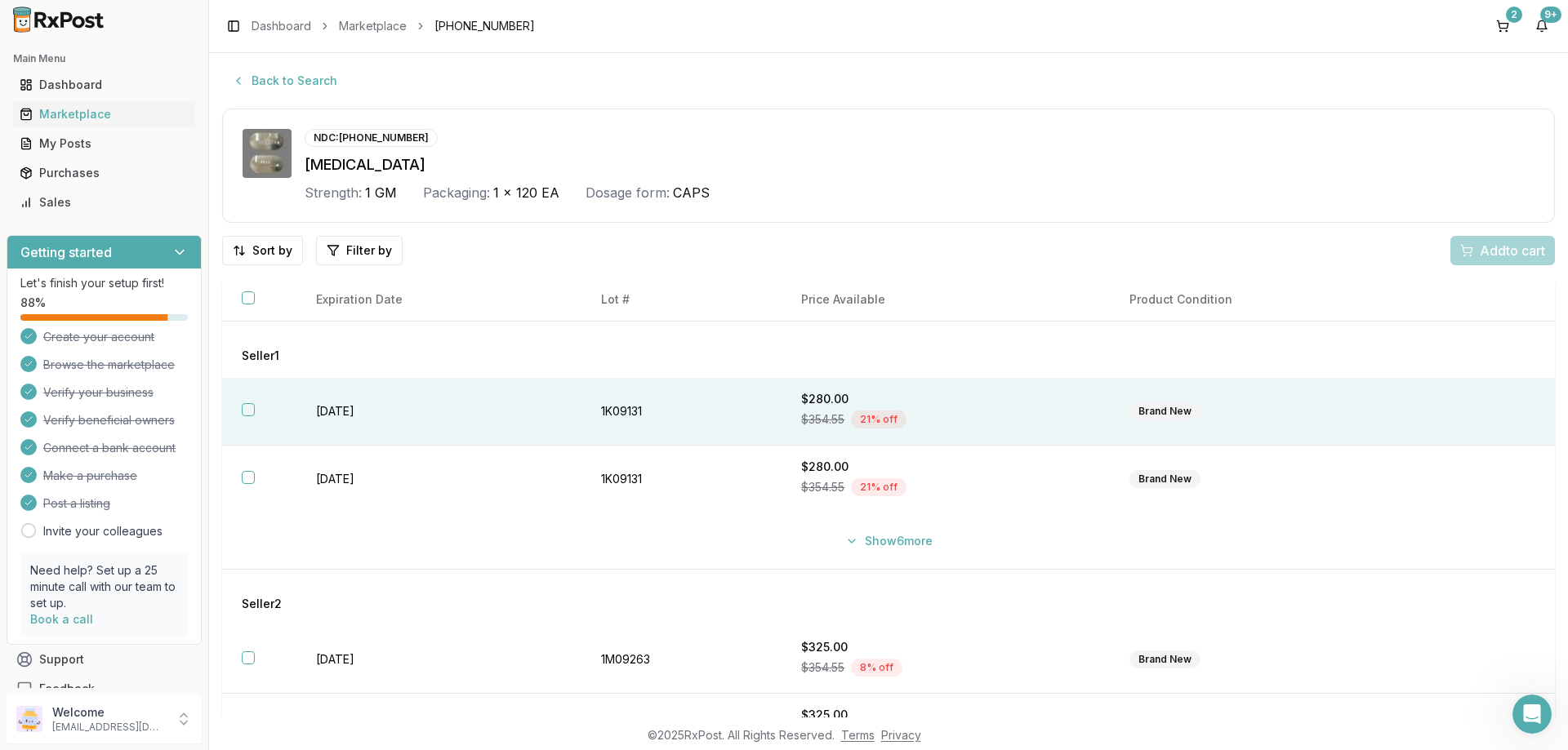
click at [242, 412] on button "button" at bounding box center [248, 410] width 13 height 13
click at [1474, 248] on span "Add 1 to cart" at bounding box center [1510, 251] width 71 height 20
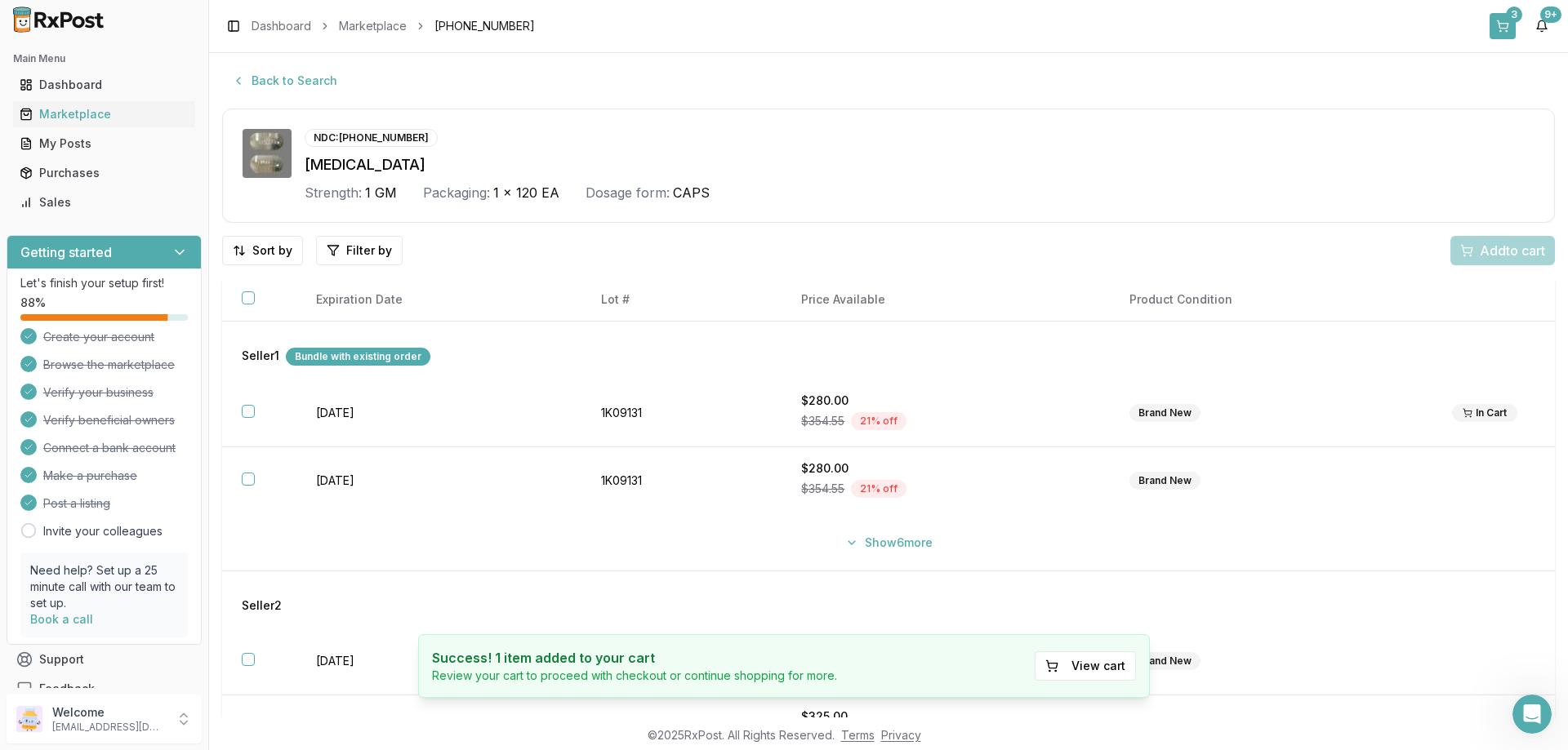
click at [1497, 15] on button "3" at bounding box center [1502, 26] width 26 height 26
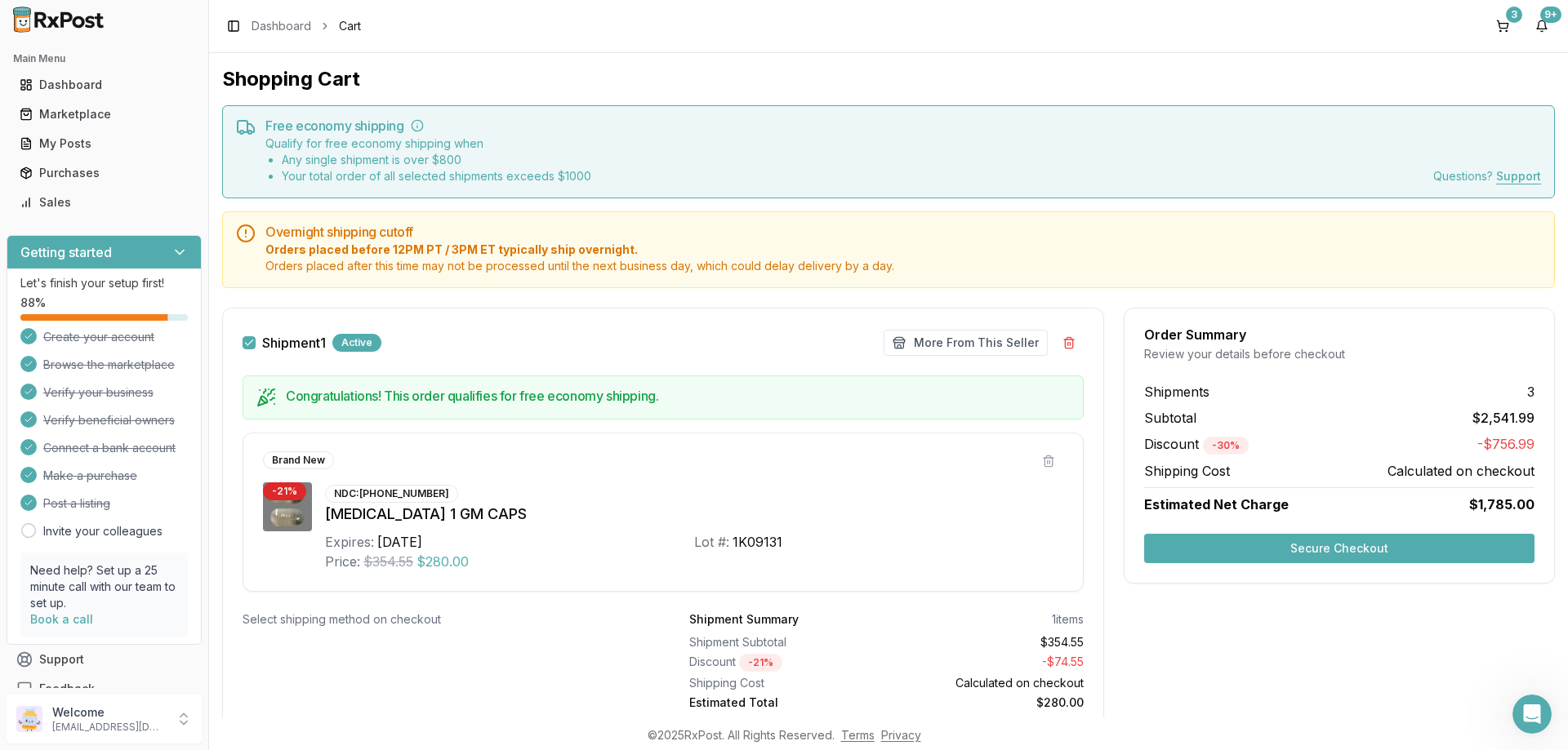
click at [1369, 554] on button "Secure Checkout" at bounding box center [1339, 548] width 391 height 29
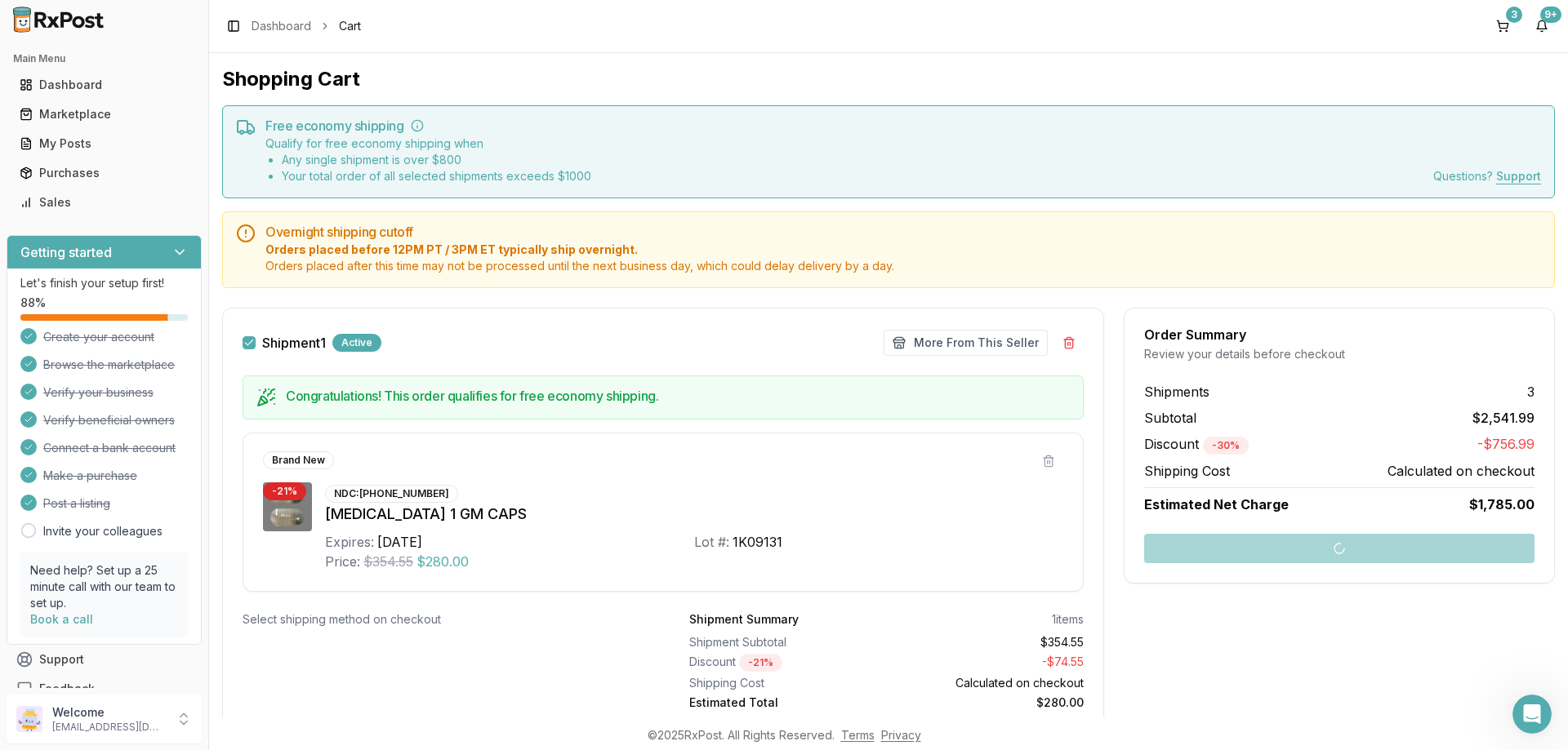
scroll to position [245, 0]
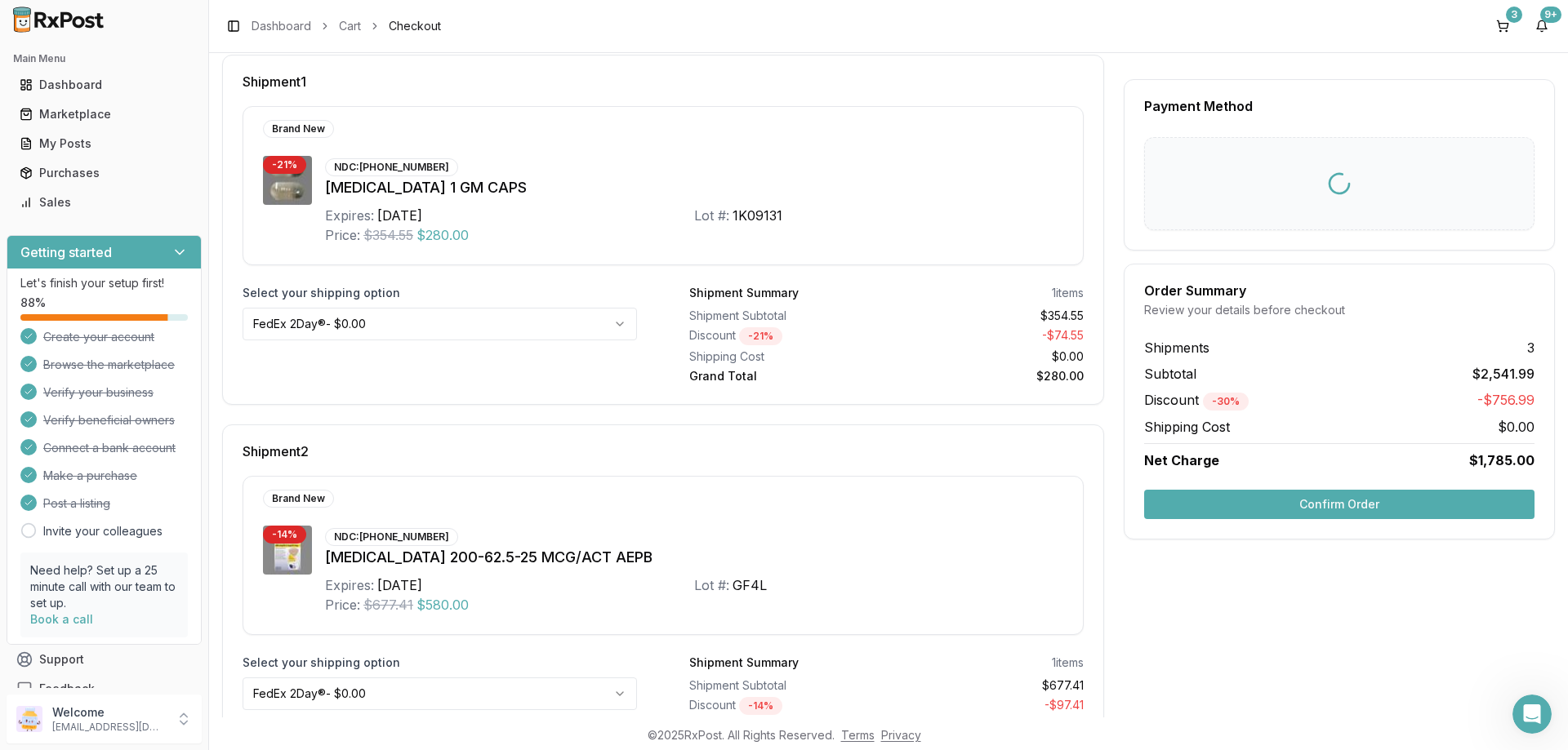
scroll to position [13, 0]
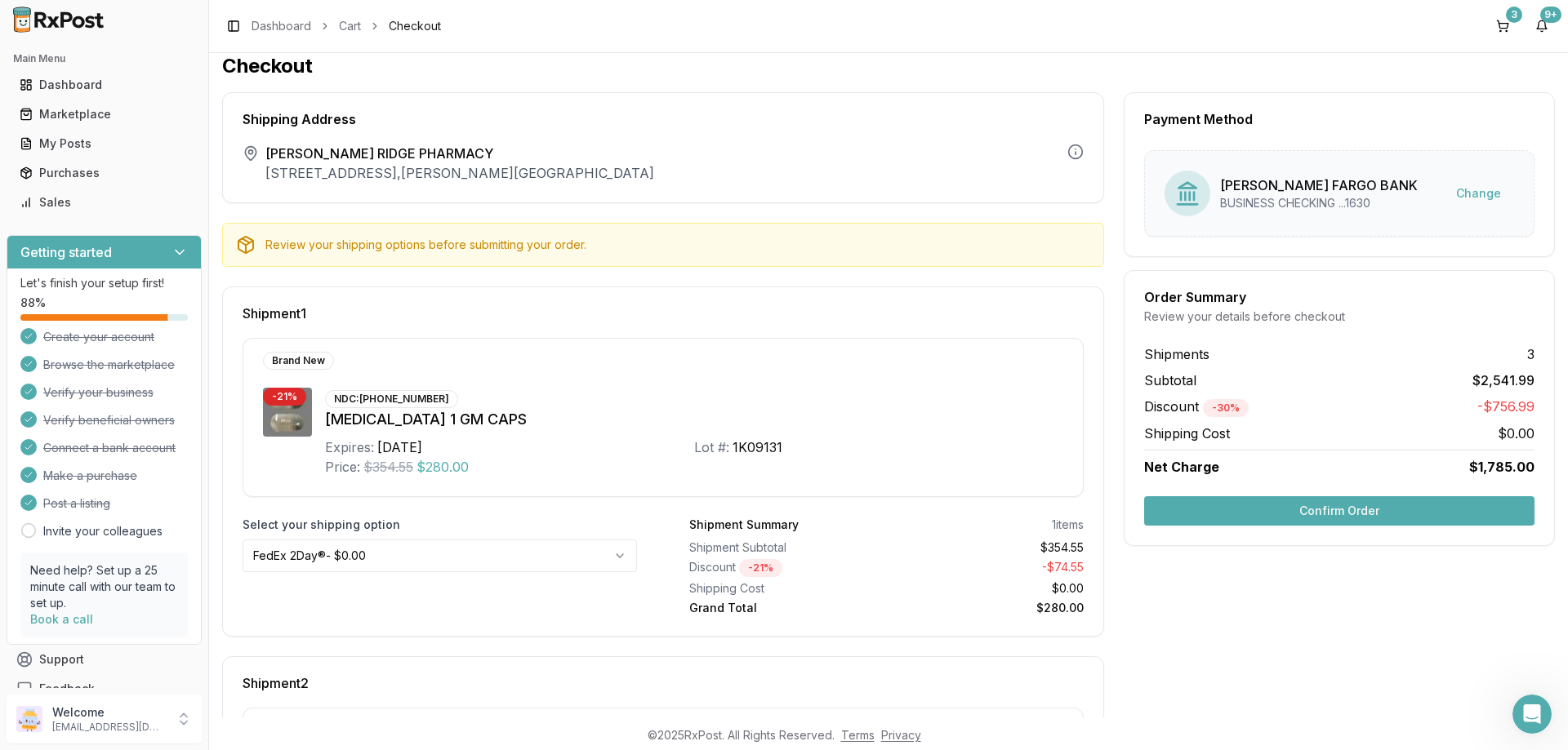
click at [1398, 612] on div "Payment Method [PERSON_NAME] FARGO BANK BUSINESS CHECKING ...1630 Change Order …" at bounding box center [1339, 734] width 431 height 1284
click at [1376, 503] on button "Confirm Order" at bounding box center [1339, 511] width 391 height 29
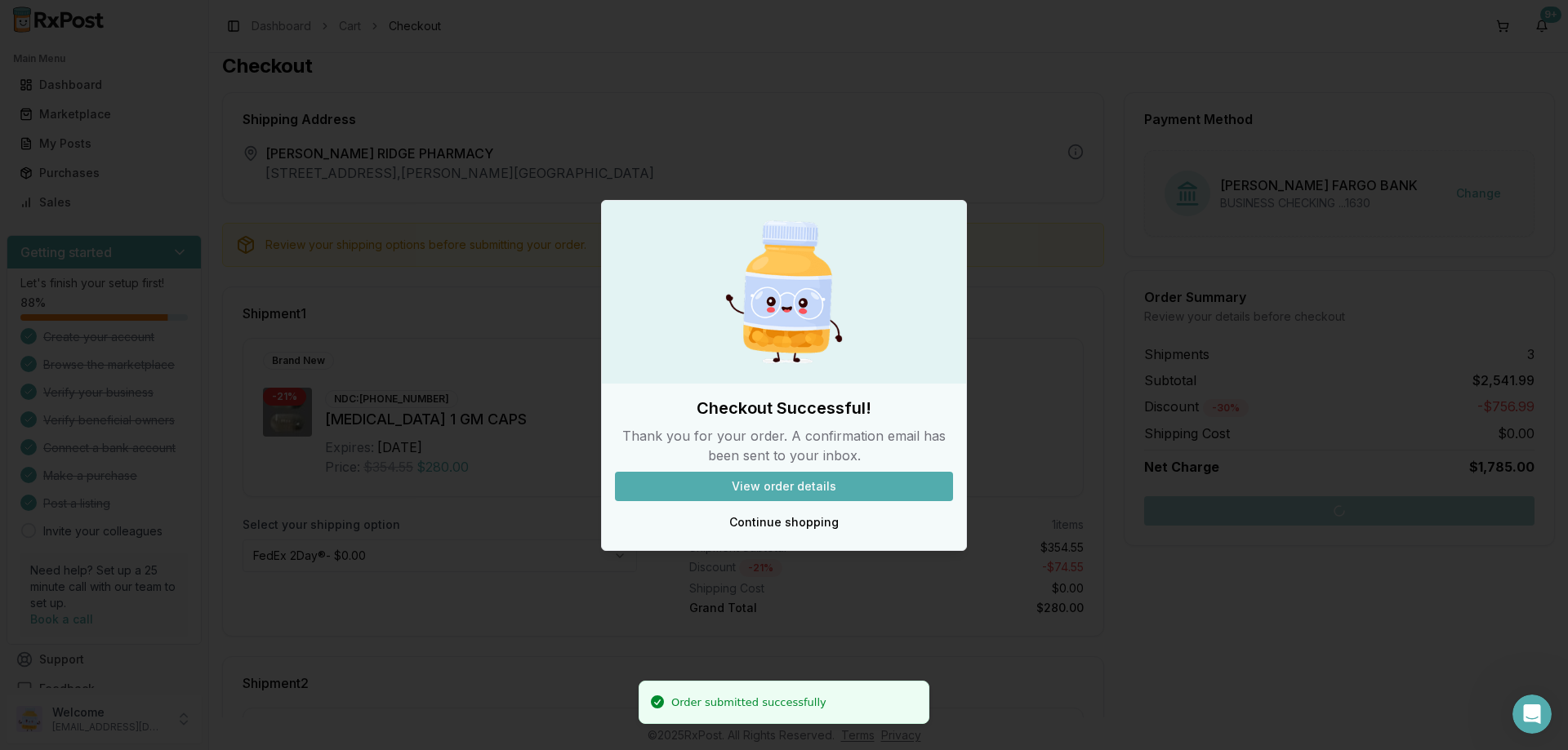
click at [1376, 503] on body "Order submitted successfully Main Menu Dashboard Marketplace My Posts Purchases…" at bounding box center [784, 375] width 1568 height 750
click at [1376, 503] on div at bounding box center [784, 375] width 1568 height 750
click at [813, 488] on button "View order details" at bounding box center [784, 486] width 338 height 29
